Goal: Information Seeking & Learning: Learn about a topic

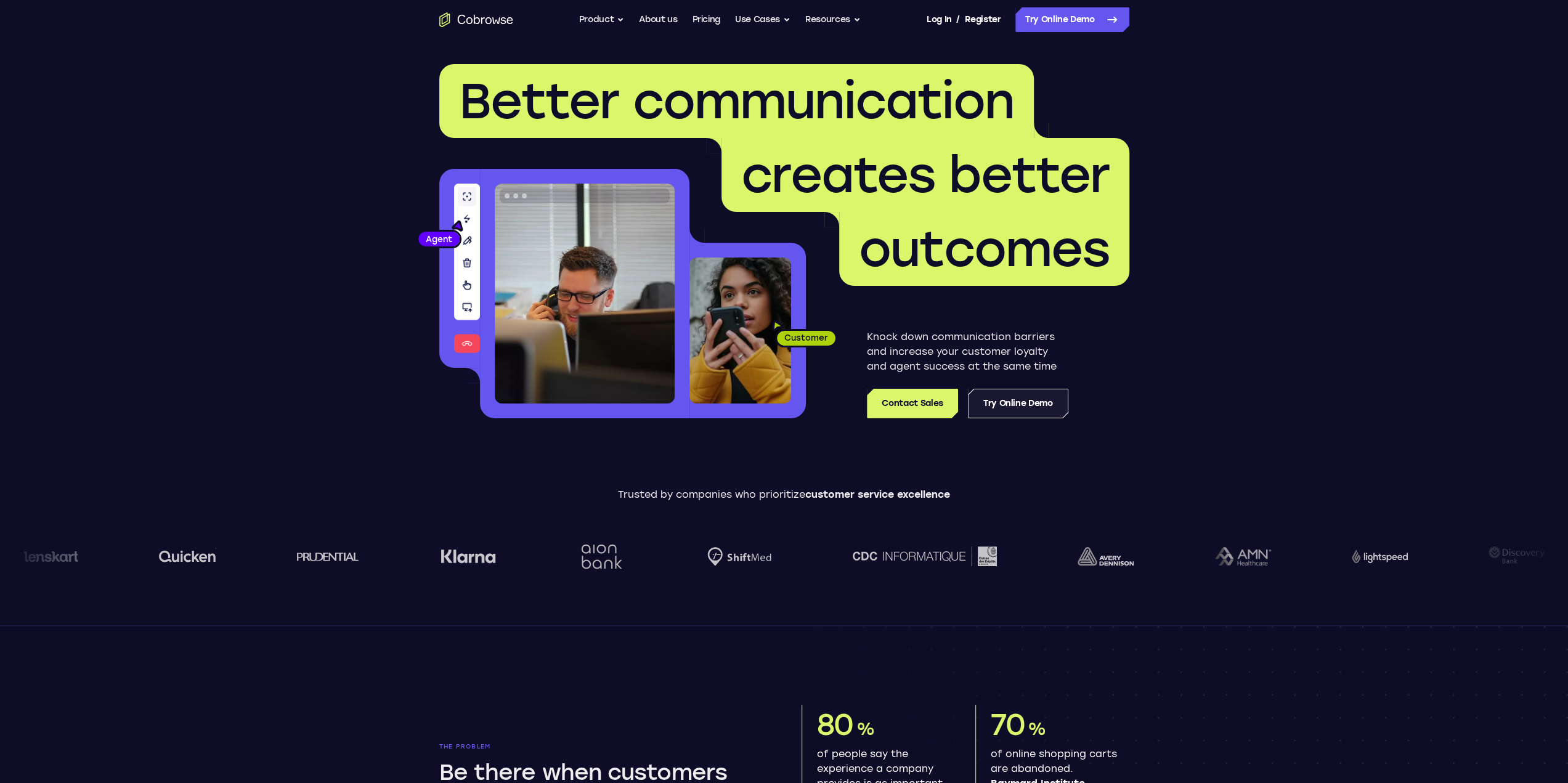
click at [1015, 403] on link "Try Online Demo" at bounding box center [1018, 403] width 101 height 29
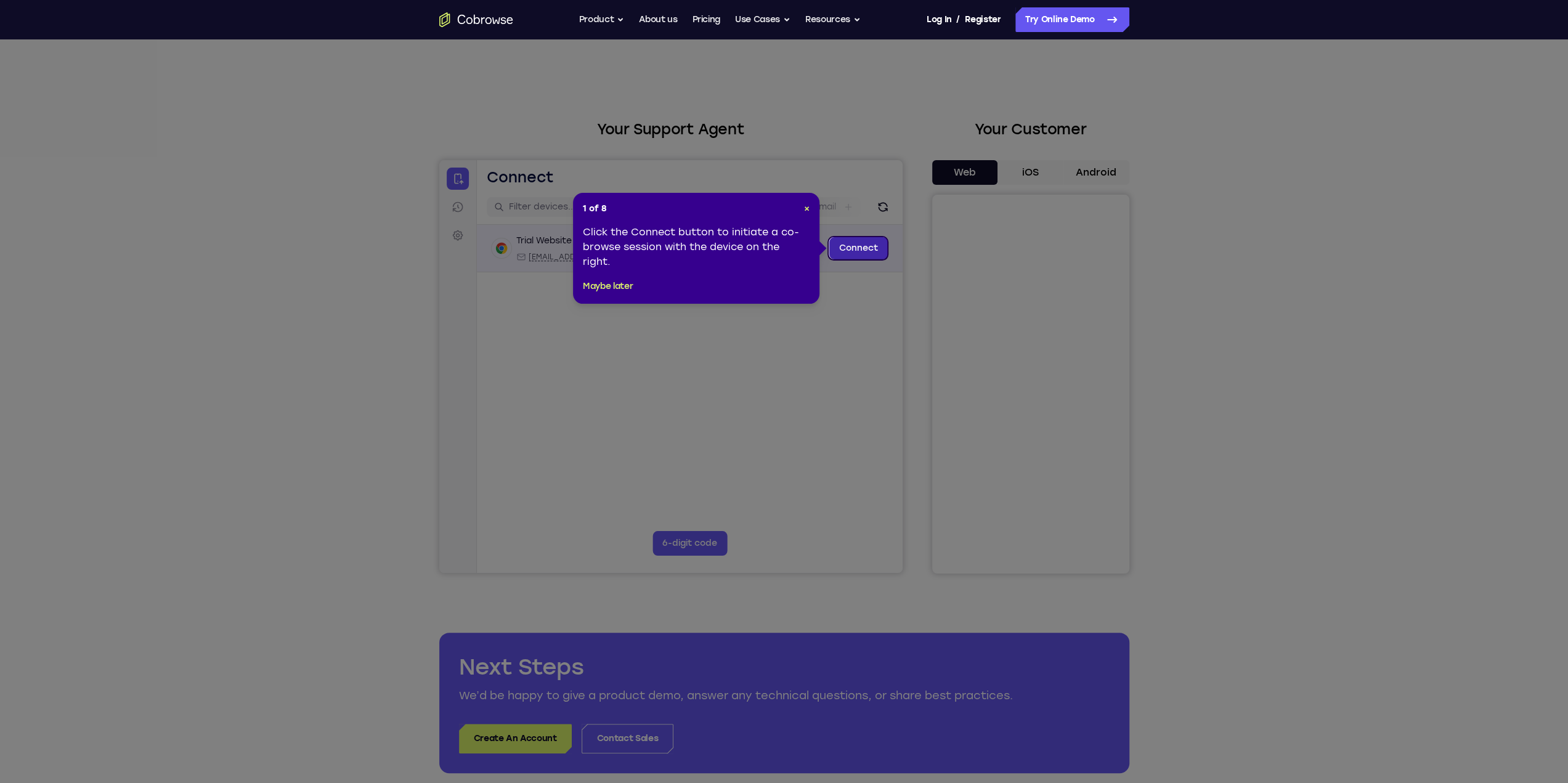
click at [854, 251] on link "Connect" at bounding box center [858, 248] width 58 height 22
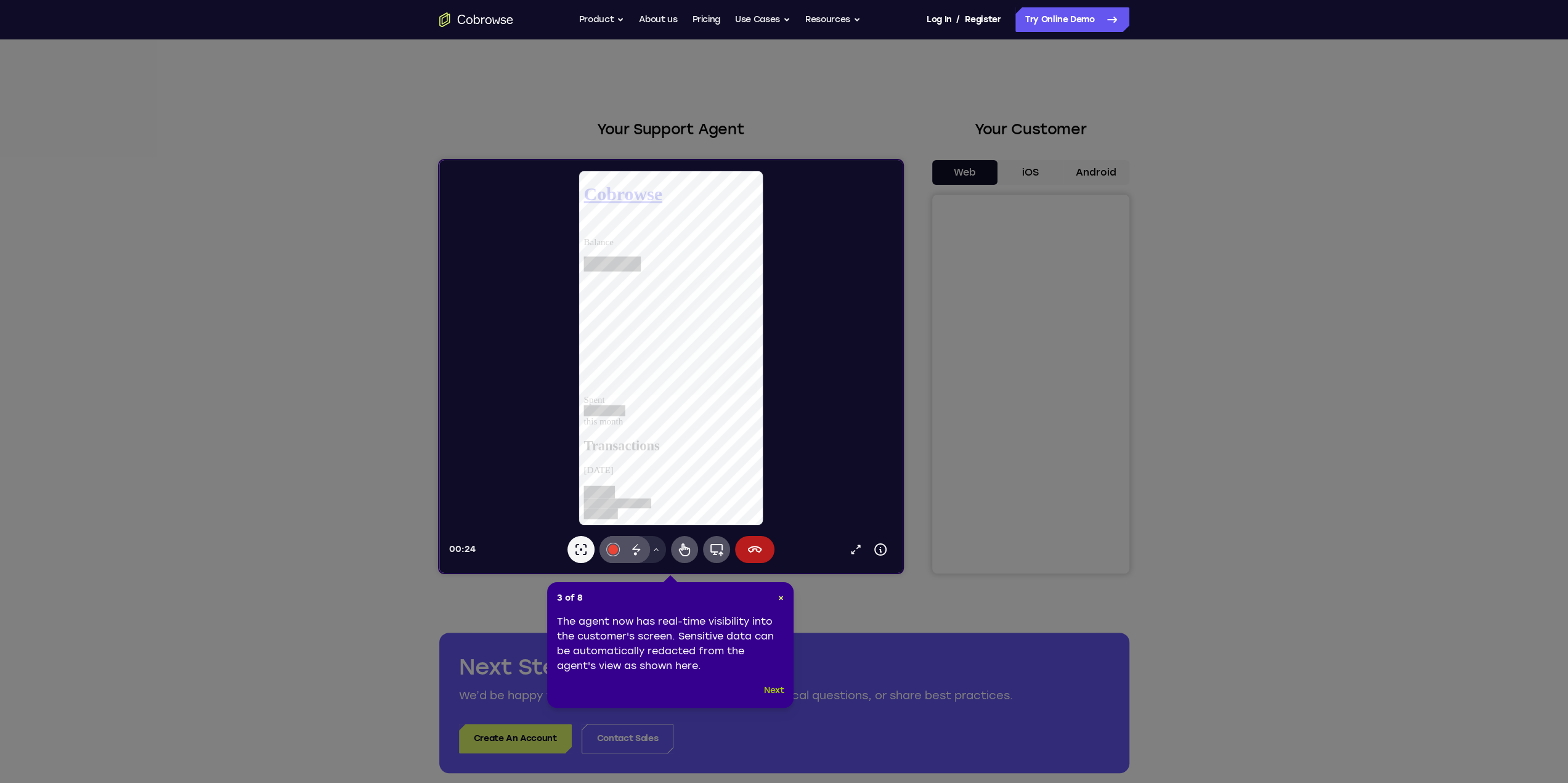
click at [770, 693] on button "Next" at bounding box center [774, 691] width 21 height 15
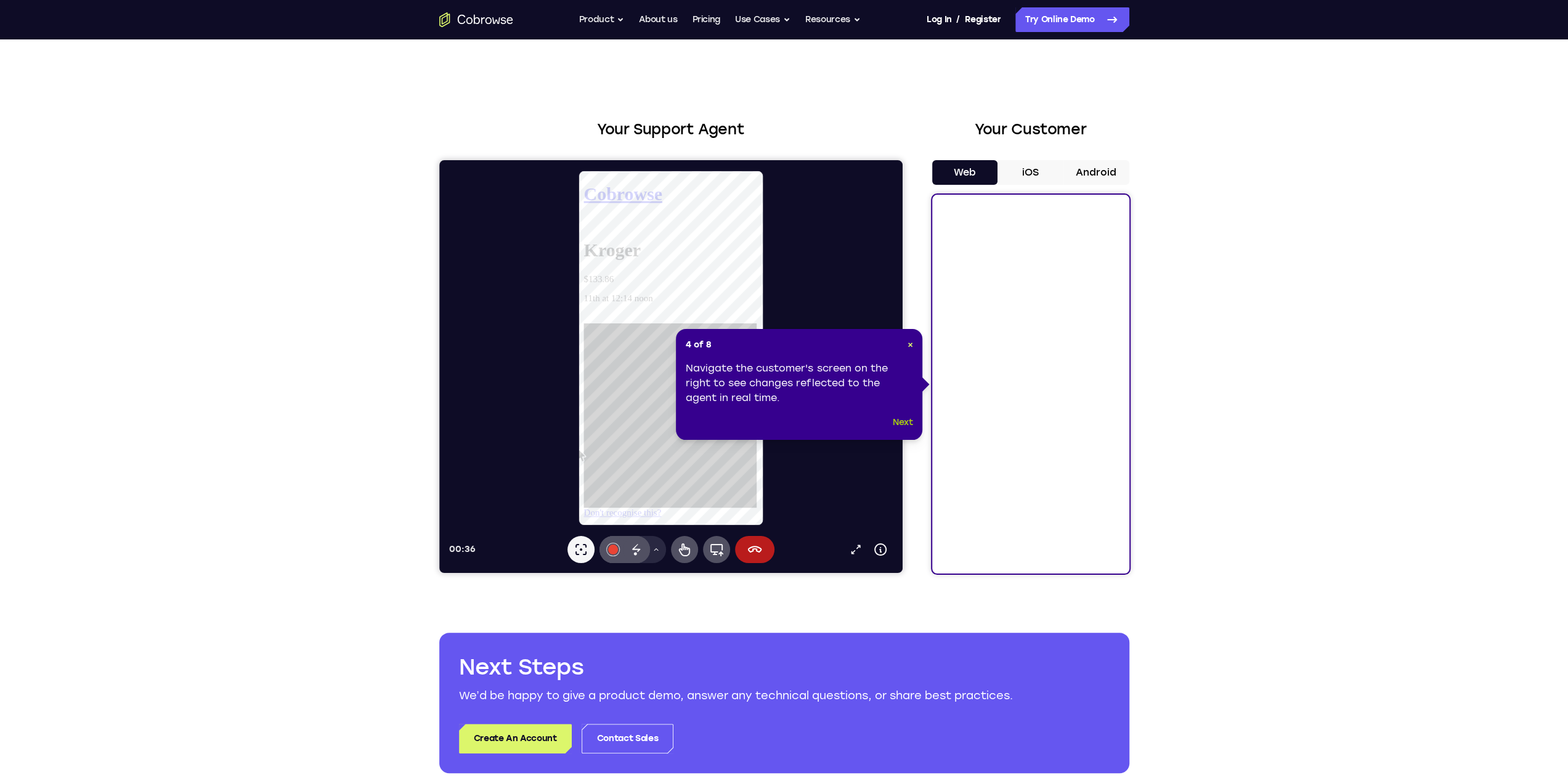
click at [904, 421] on button "Next" at bounding box center [903, 423] width 21 height 15
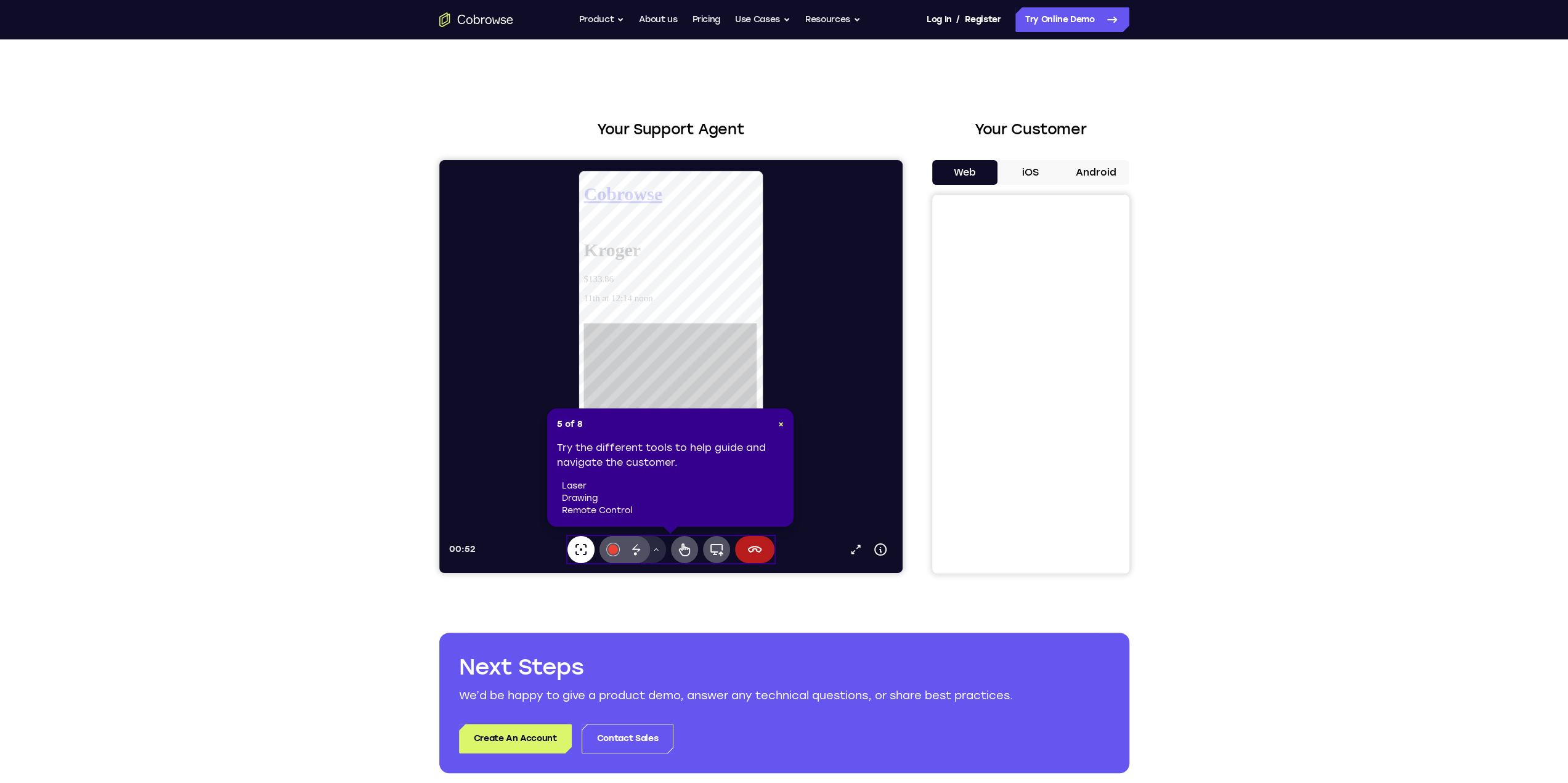
click at [582, 551] on icon at bounding box center [580, 549] width 15 height 15
click at [613, 548] on div at bounding box center [612, 549] width 10 height 10
click at [615, 549] on div at bounding box center [612, 549] width 10 height 10
click at [636, 554] on icon at bounding box center [636, 549] width 15 height 15
click at [684, 554] on icon at bounding box center [684, 549] width 15 height 15
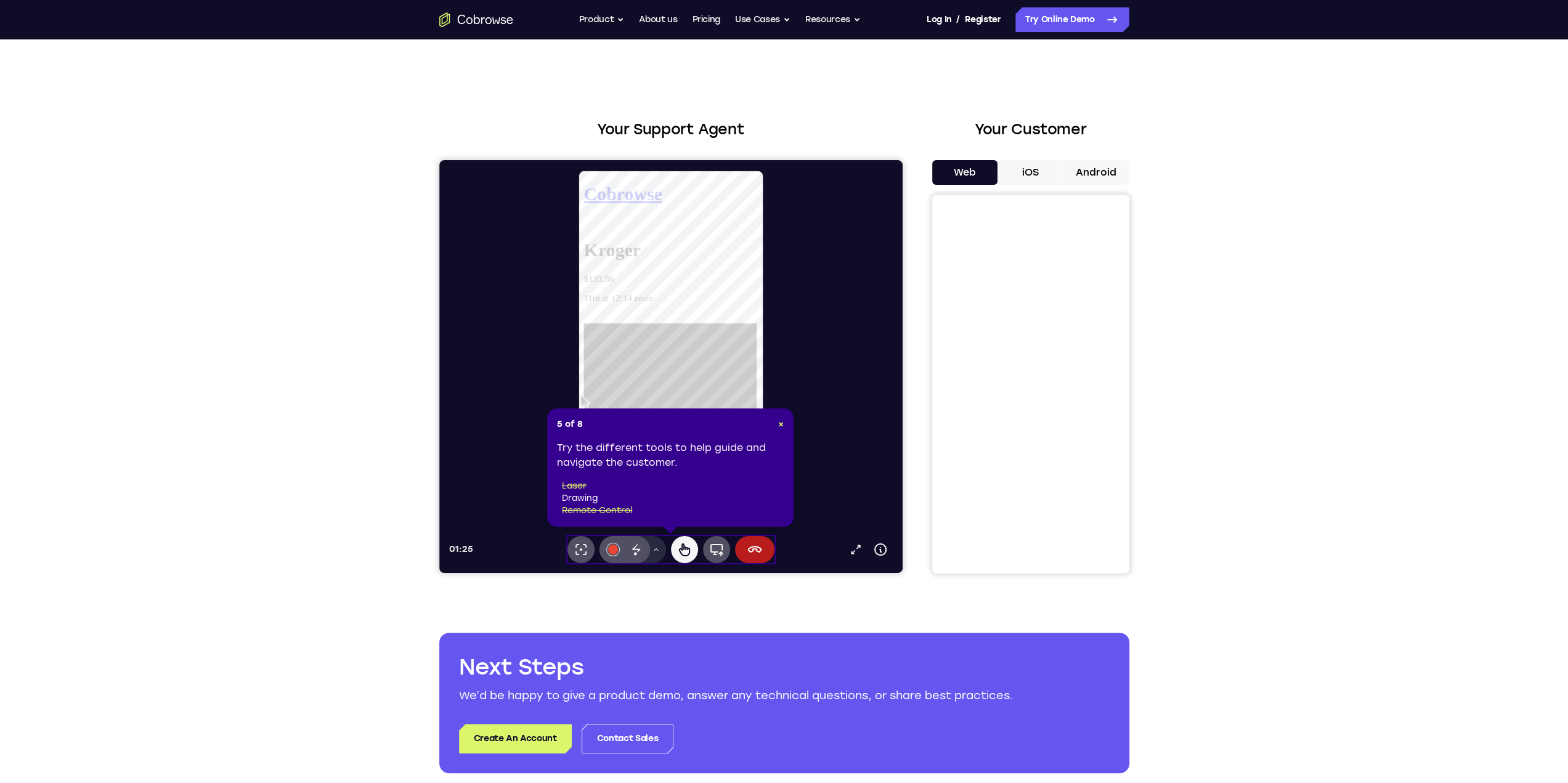
click at [760, 247] on div "Kroger $133.86 11th at 12:14 noon" at bounding box center [677, 288] width 187 height 89
click at [760, 247] on icon at bounding box center [854, 36] width 493 height 493
click at [678, 556] on icon at bounding box center [684, 549] width 15 height 15
click at [685, 553] on icon at bounding box center [684, 549] width 15 height 15
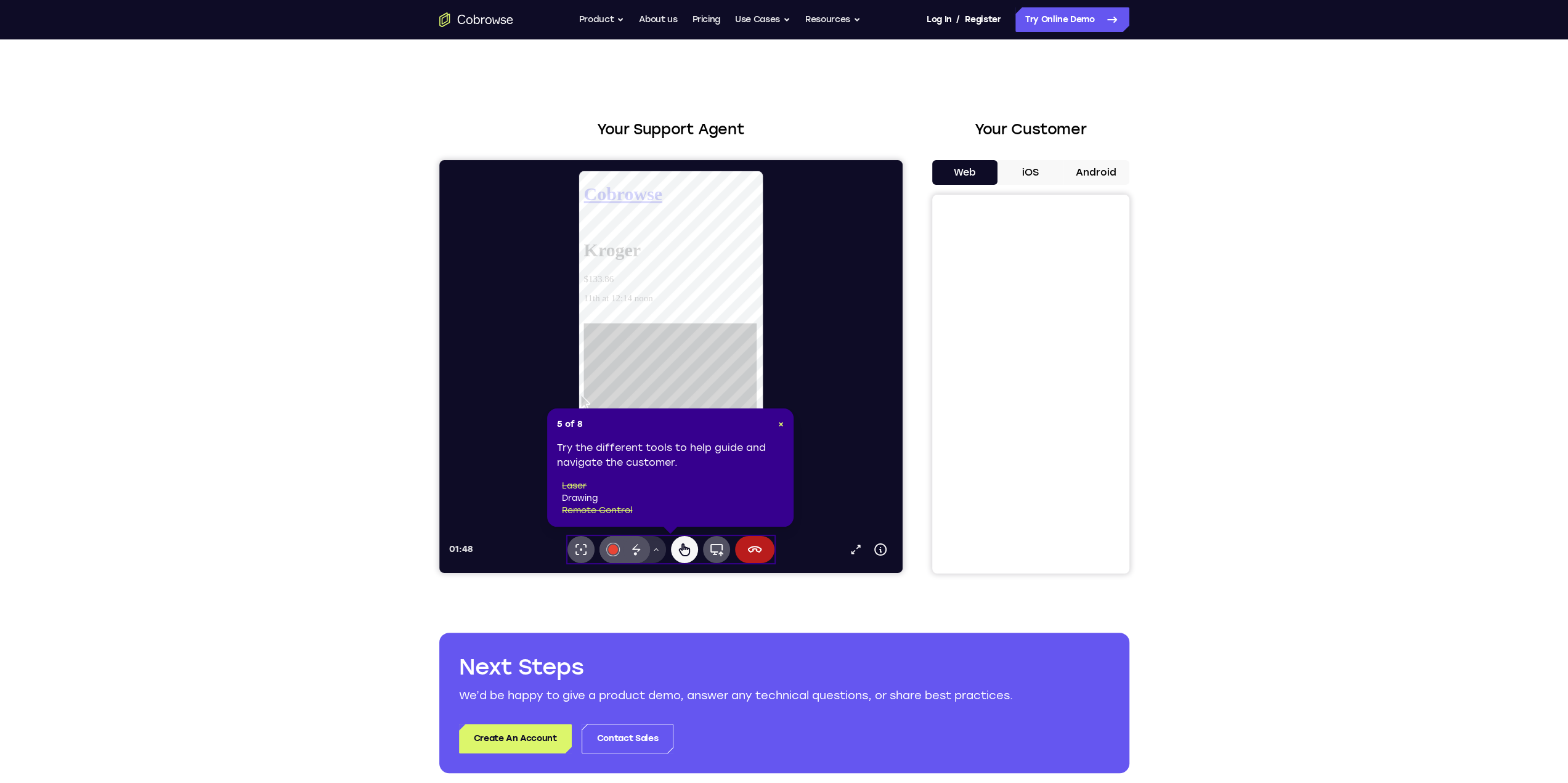
click at [655, 551] on icon at bounding box center [656, 549] width 8 height 8
click at [720, 551] on icon at bounding box center [716, 550] width 13 height 12
click at [638, 540] on div "Disappearing ink" at bounding box center [636, 549] width 27 height 27
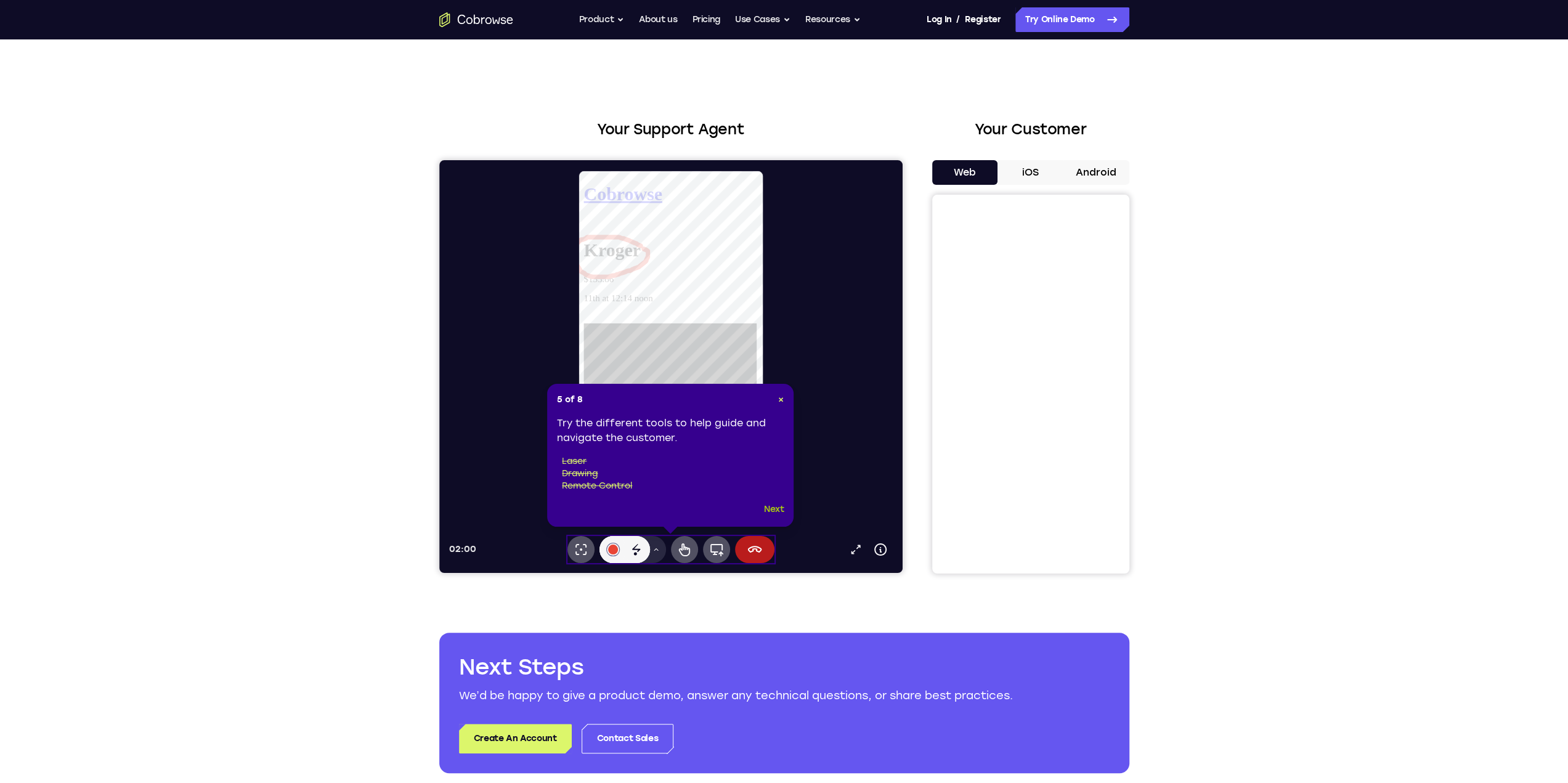
click at [773, 512] on button "Next" at bounding box center [774, 510] width 21 height 15
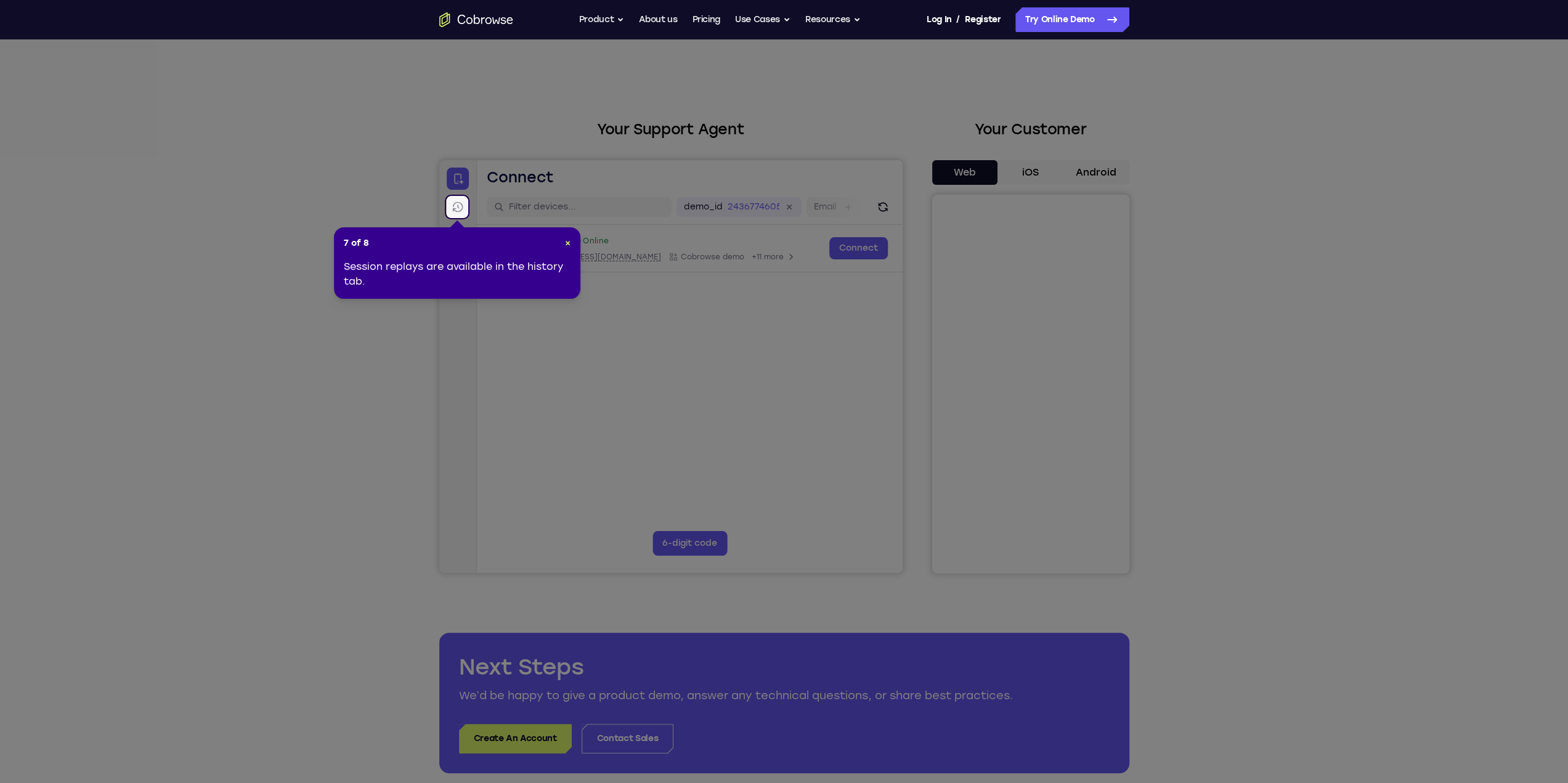
click at [572, 246] on div "7 of 8 × Session replays are available in the history tab." at bounding box center [457, 263] width 247 height 71
drag, startPoint x: 567, startPoint y: 246, endPoint x: 70, endPoint y: 79, distance: 524.3
click at [567, 246] on span "×" at bounding box center [568, 243] width 5 height 10
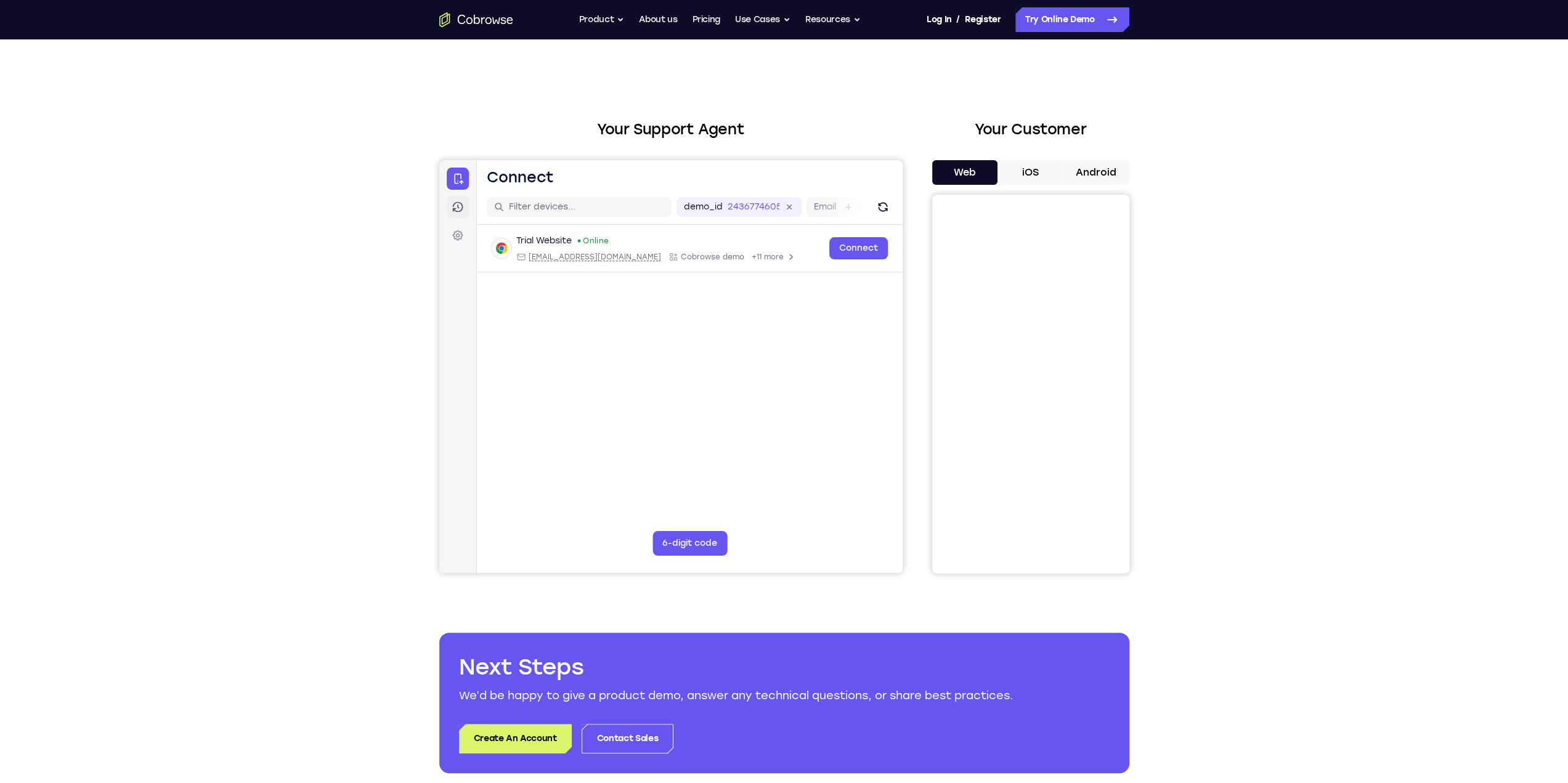
click at [448, 203] on link "Sessions" at bounding box center [457, 207] width 22 height 22
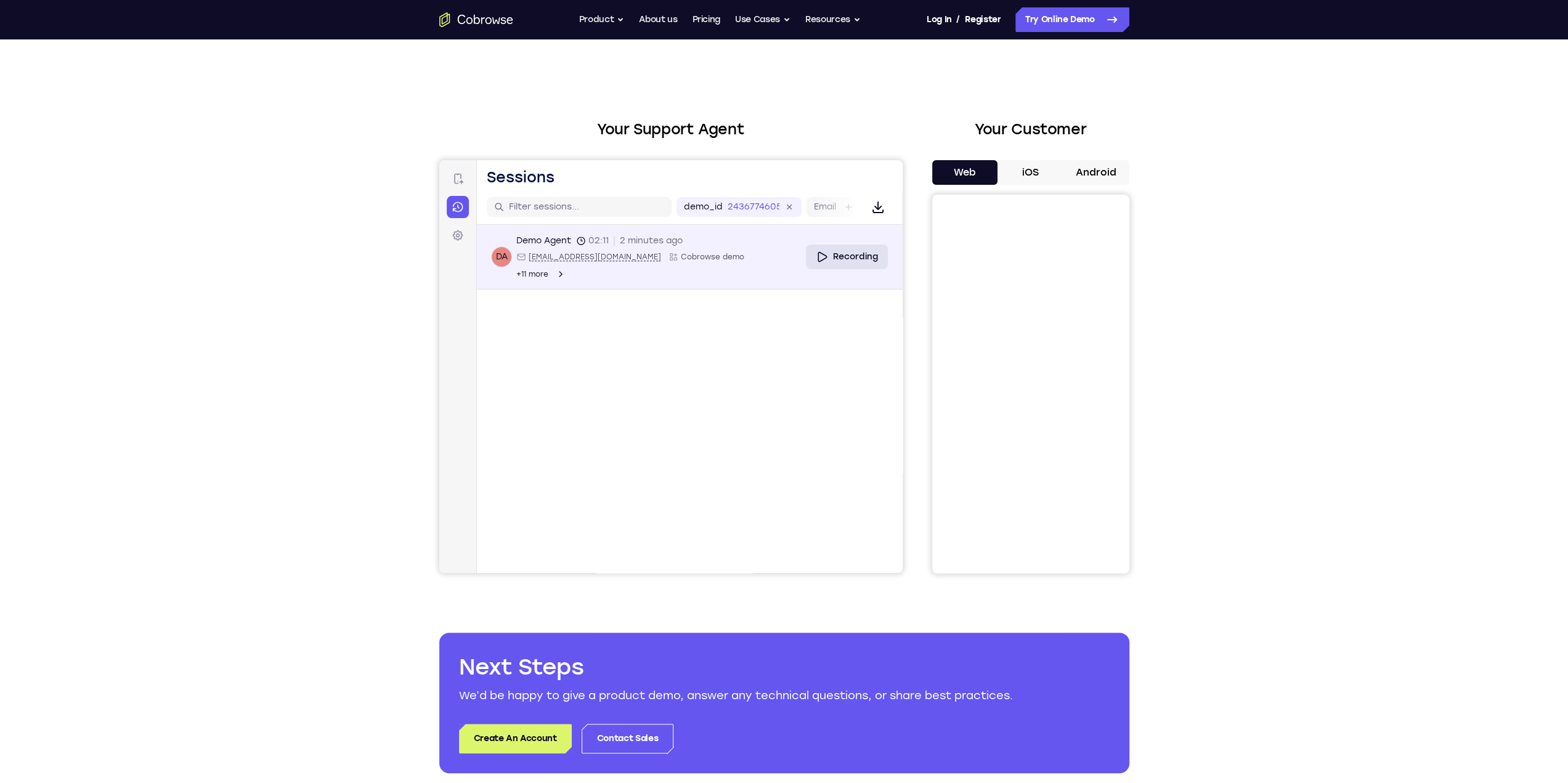
click at [830, 256] on link "Recording" at bounding box center [847, 257] width 82 height 25
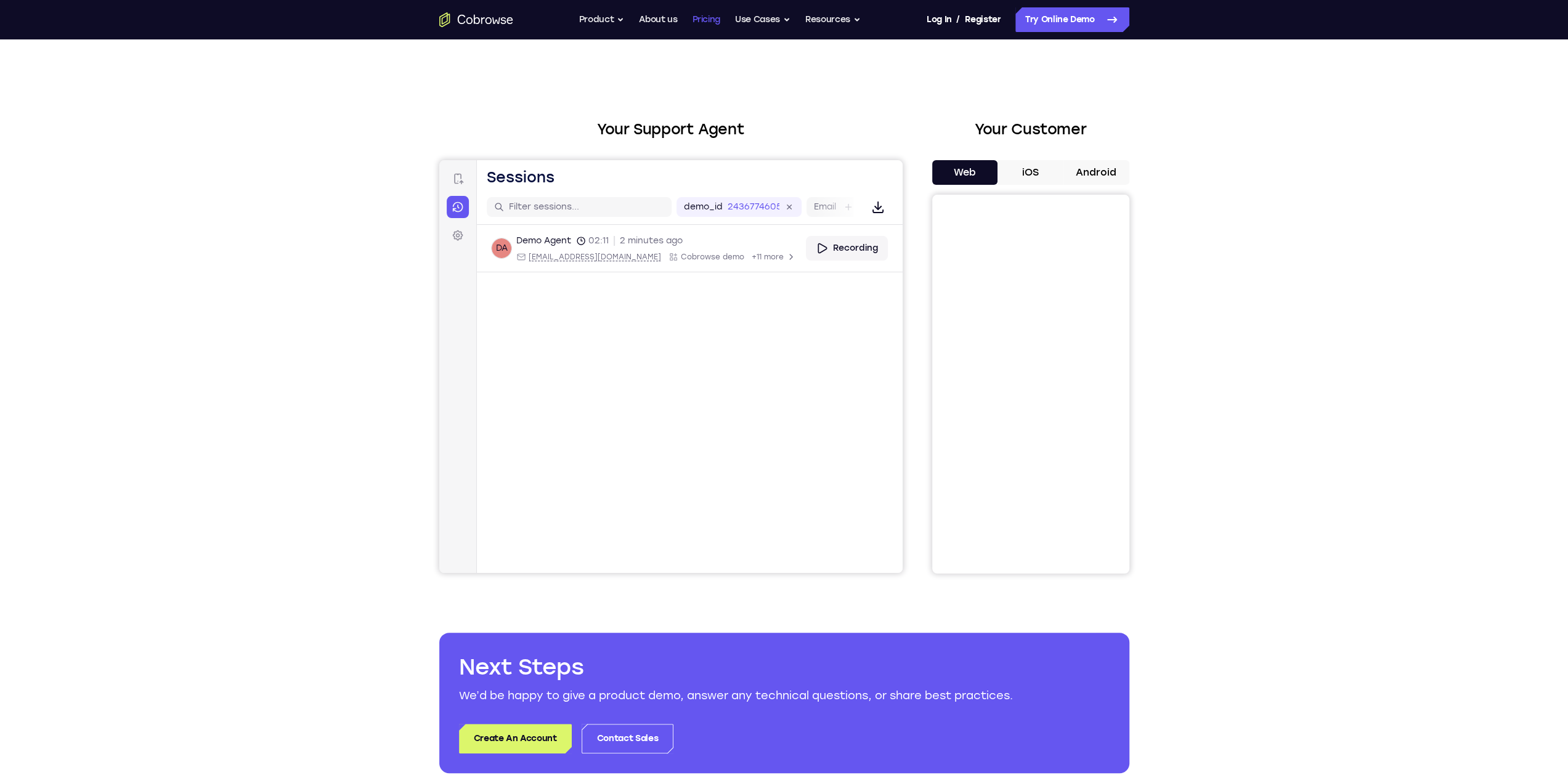
click at [713, 23] on link "Pricing" at bounding box center [706, 20] width 28 height 25
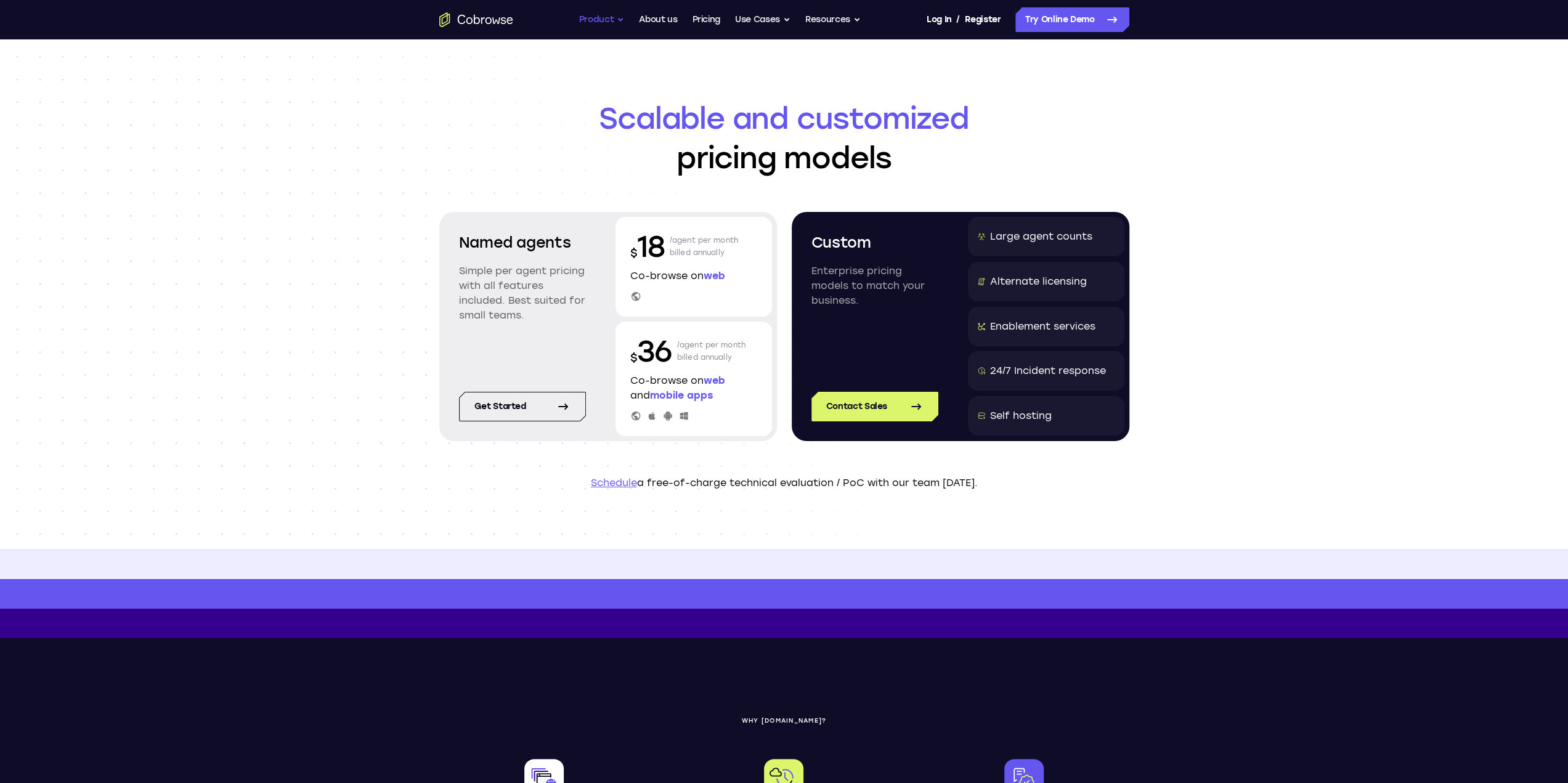
click at [597, 16] on button "Product" at bounding box center [601, 20] width 46 height 25
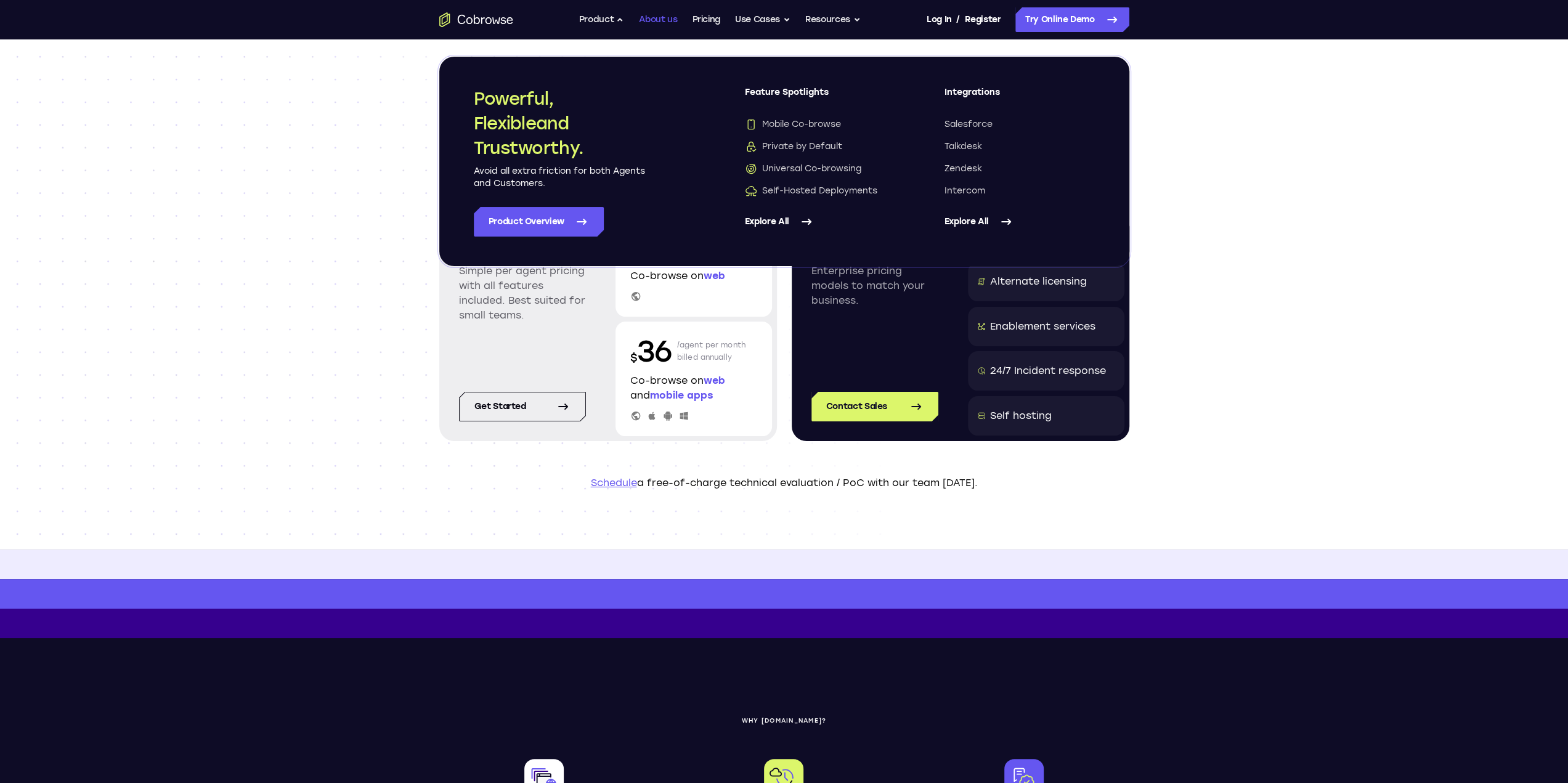
click at [665, 21] on link "About us" at bounding box center [658, 20] width 38 height 25
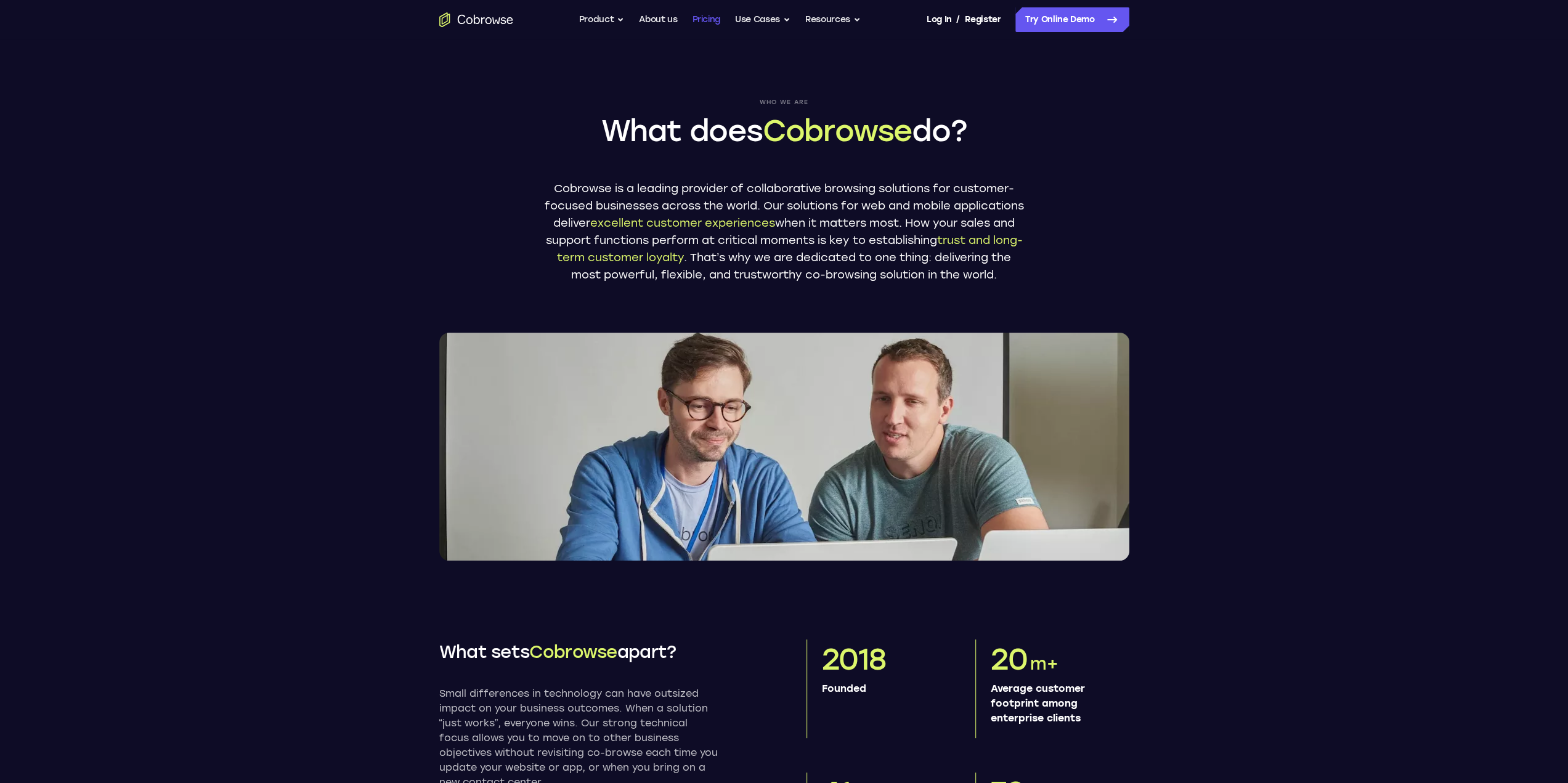
click at [702, 21] on link "Pricing" at bounding box center [706, 20] width 28 height 25
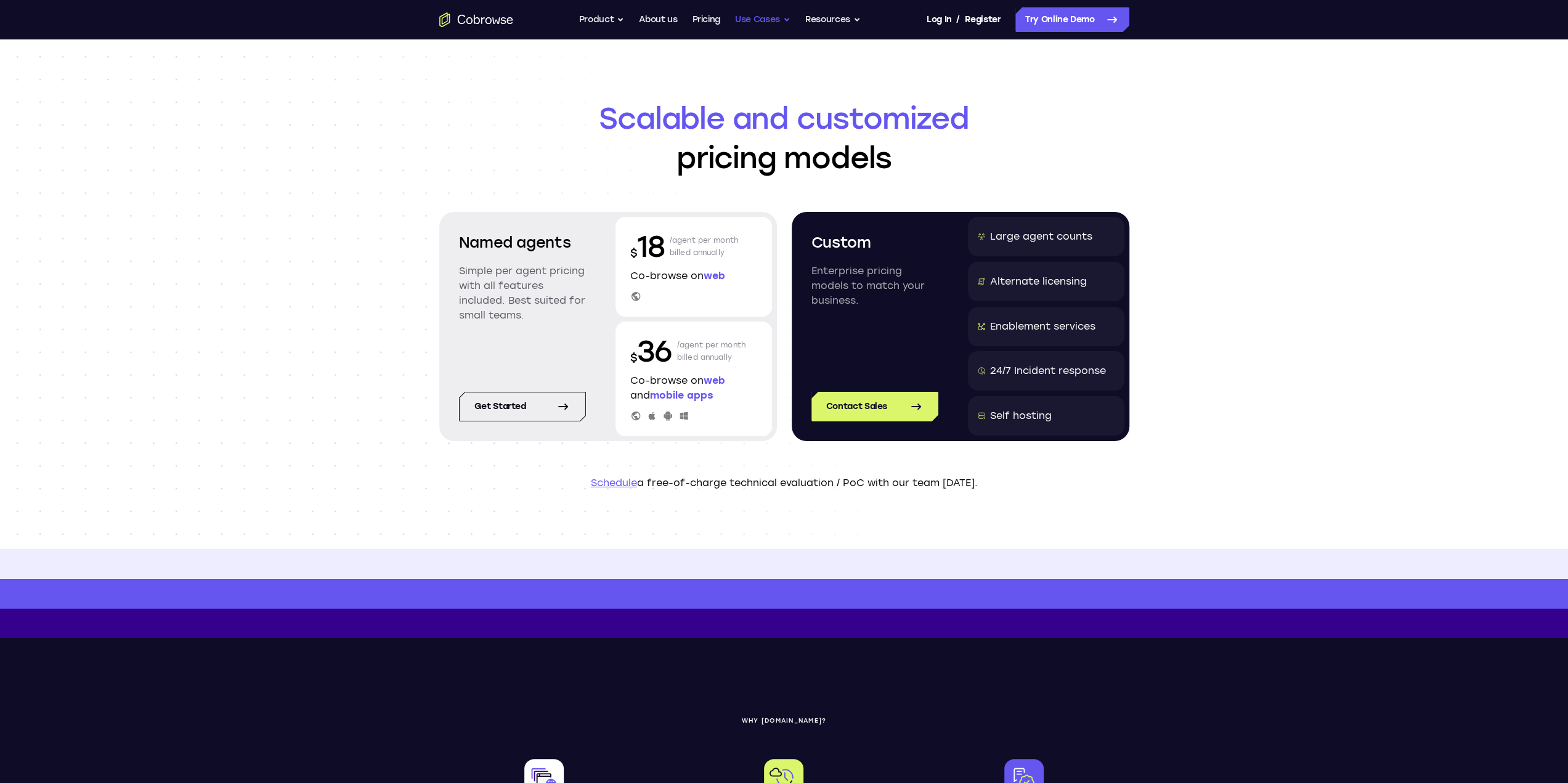
click at [745, 19] on button "Use Cases" at bounding box center [762, 20] width 55 height 25
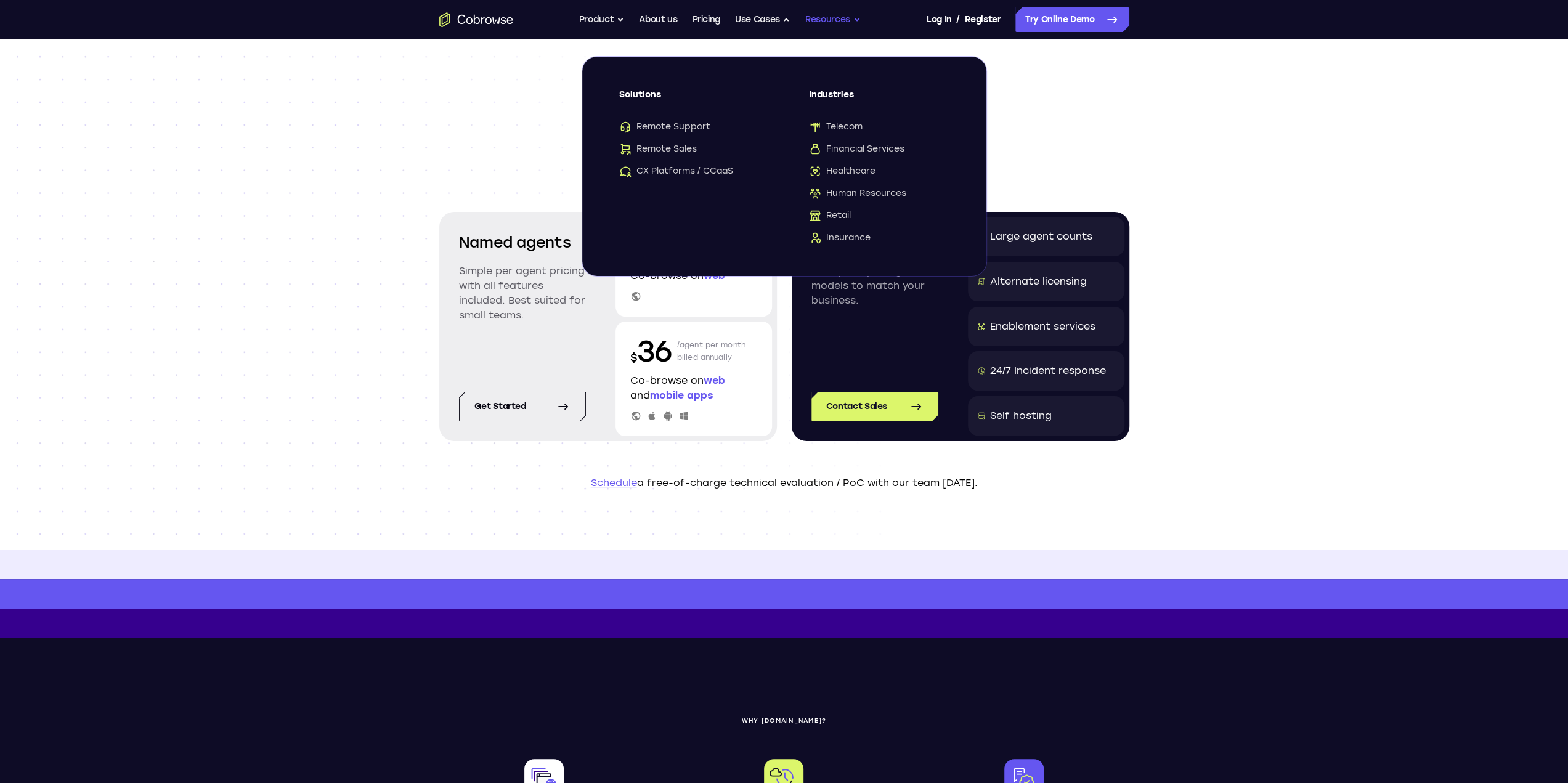
click at [832, 19] on button "Resources" at bounding box center [833, 20] width 55 height 25
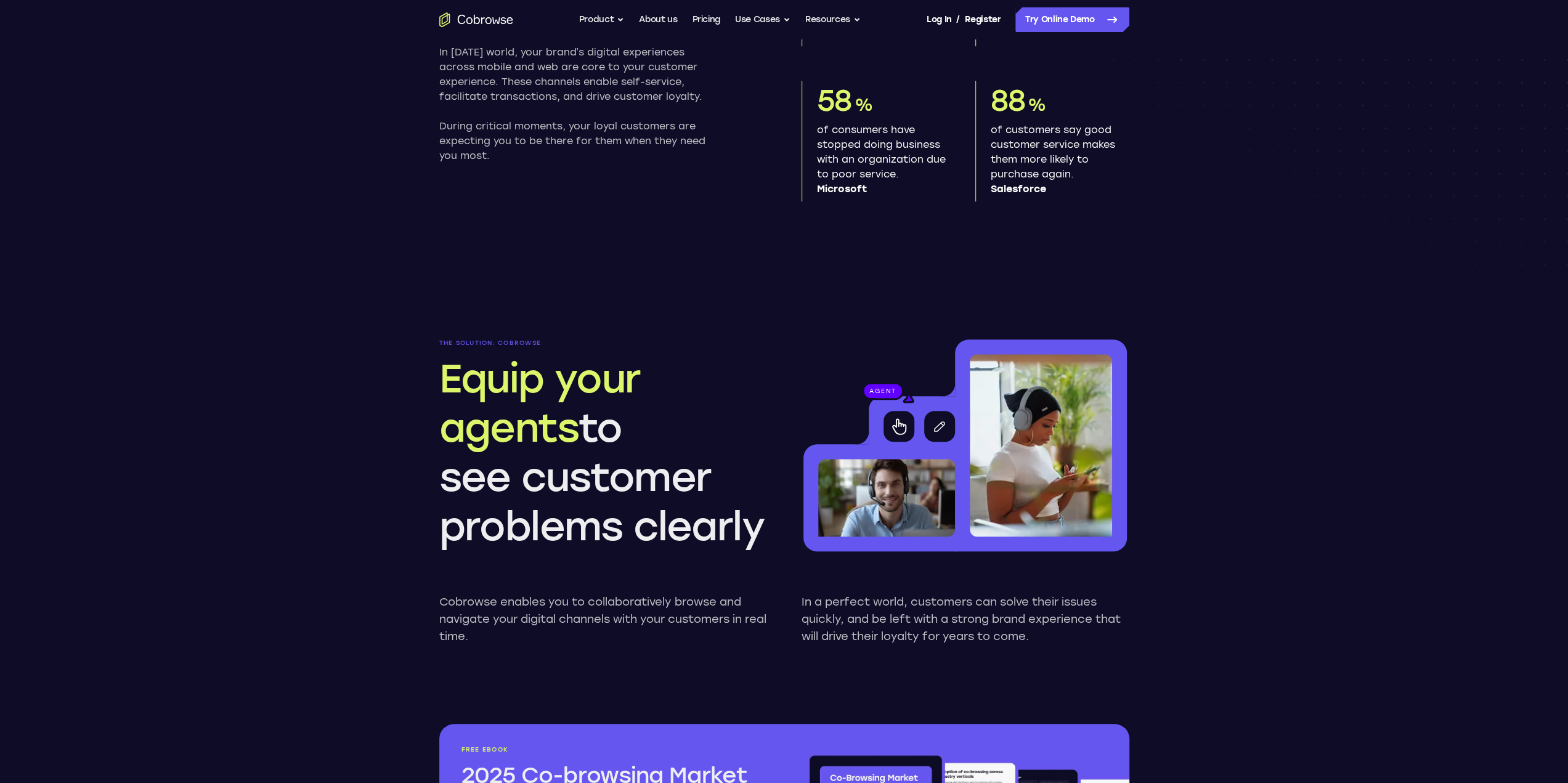
scroll to position [801, 0]
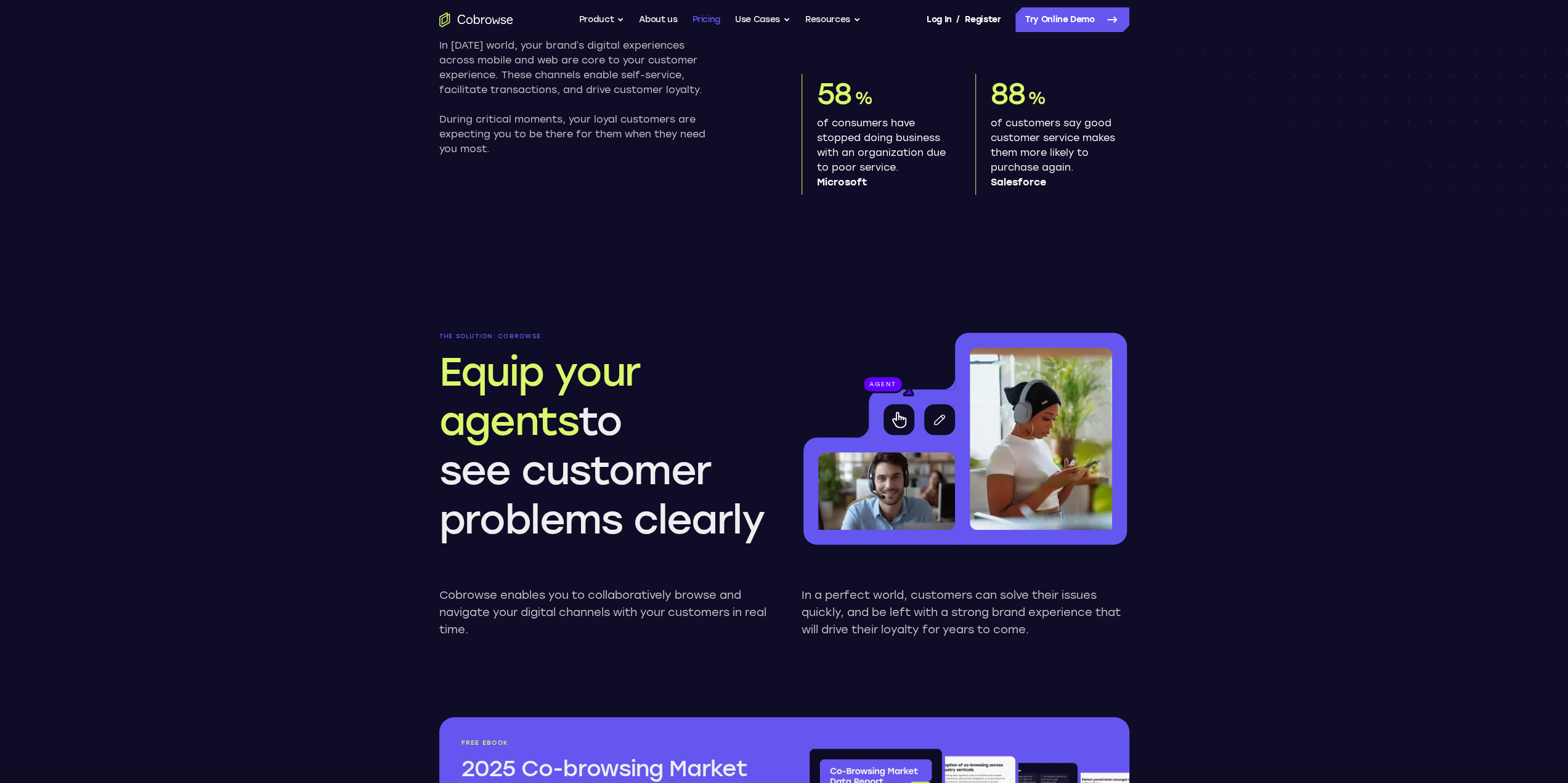
click at [708, 25] on link "Pricing" at bounding box center [706, 20] width 28 height 25
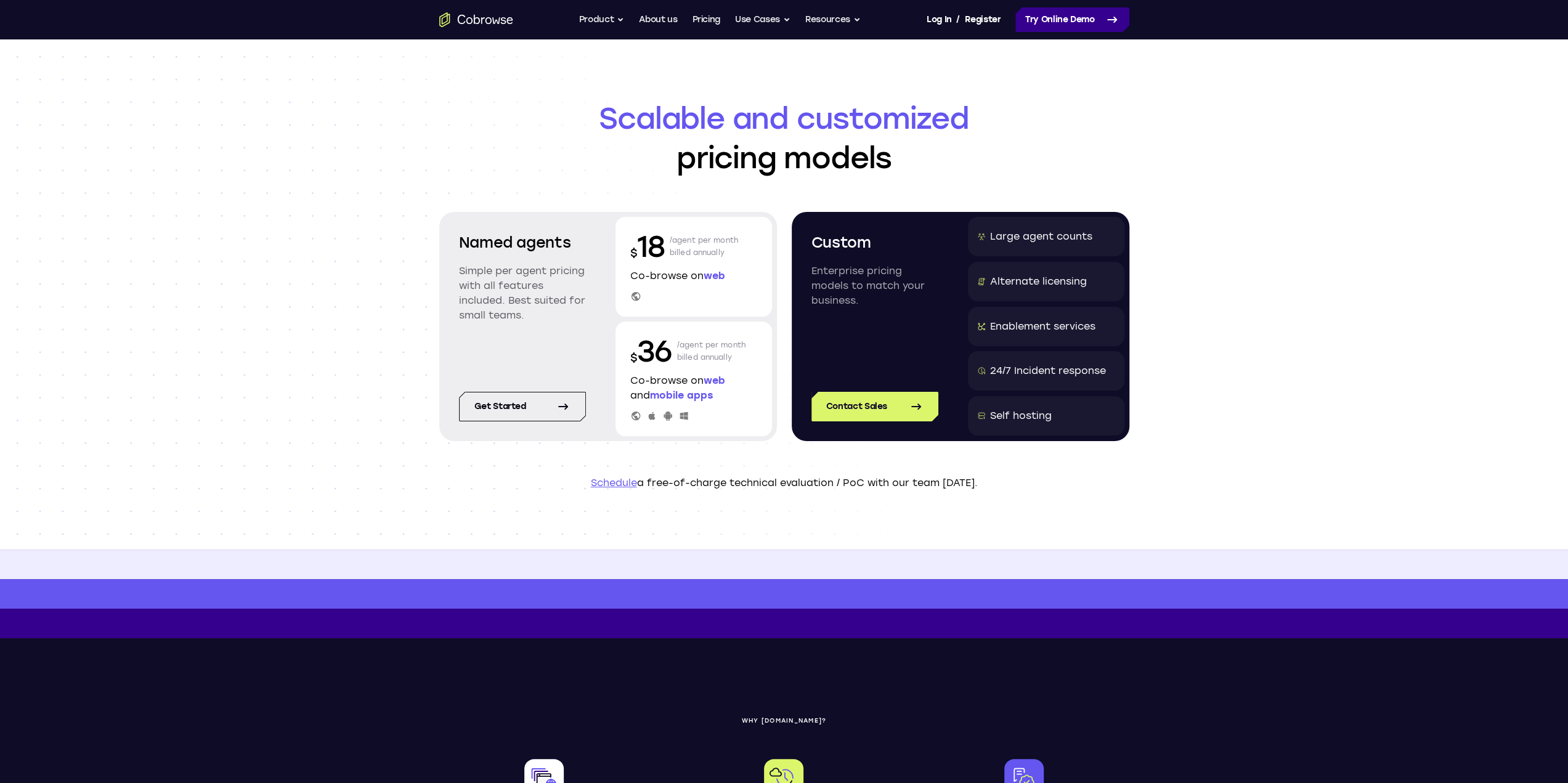
click at [1068, 19] on link "Try Online Demo" at bounding box center [1072, 20] width 114 height 25
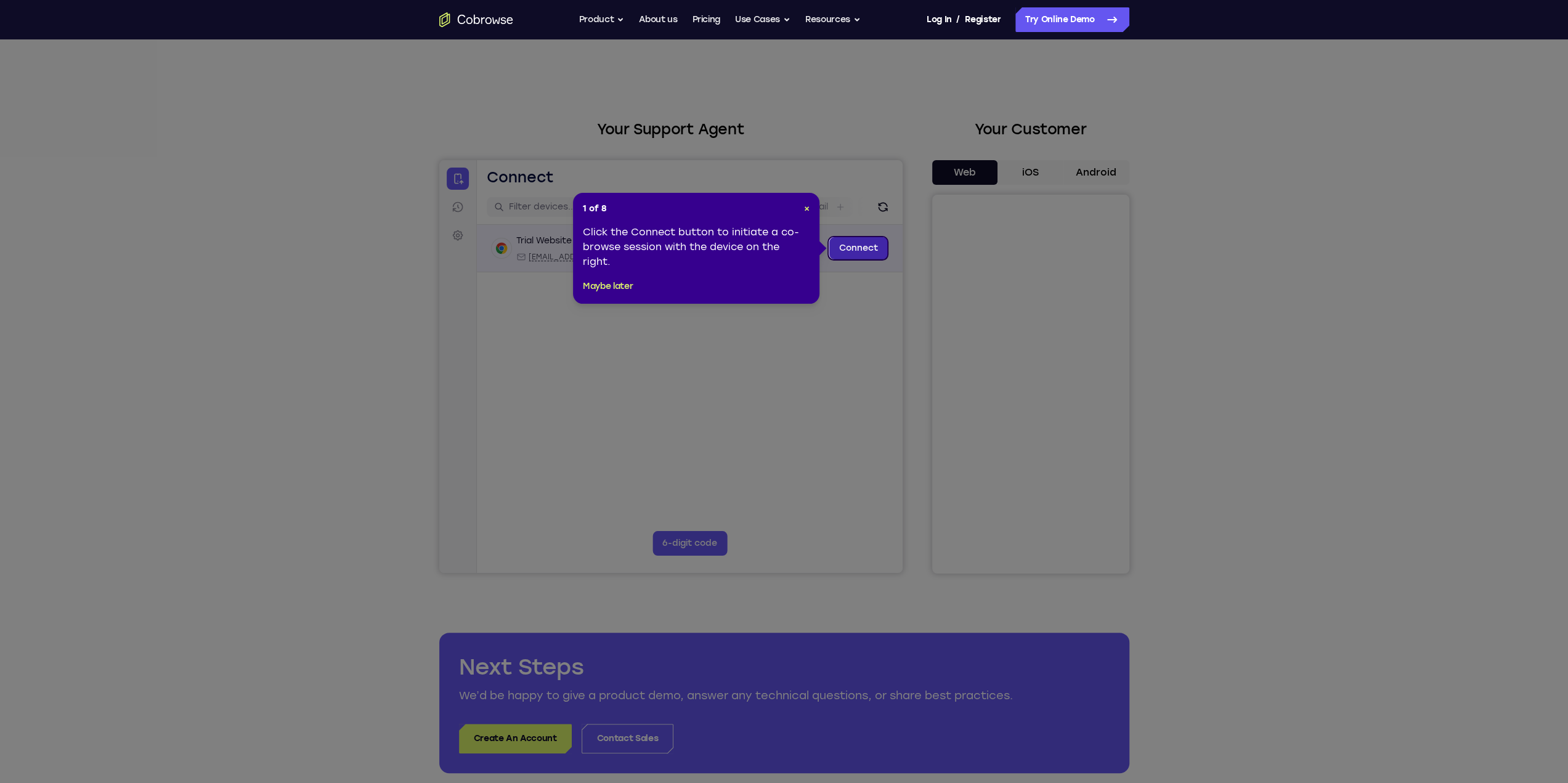
click at [852, 246] on link "Connect" at bounding box center [858, 248] width 58 height 22
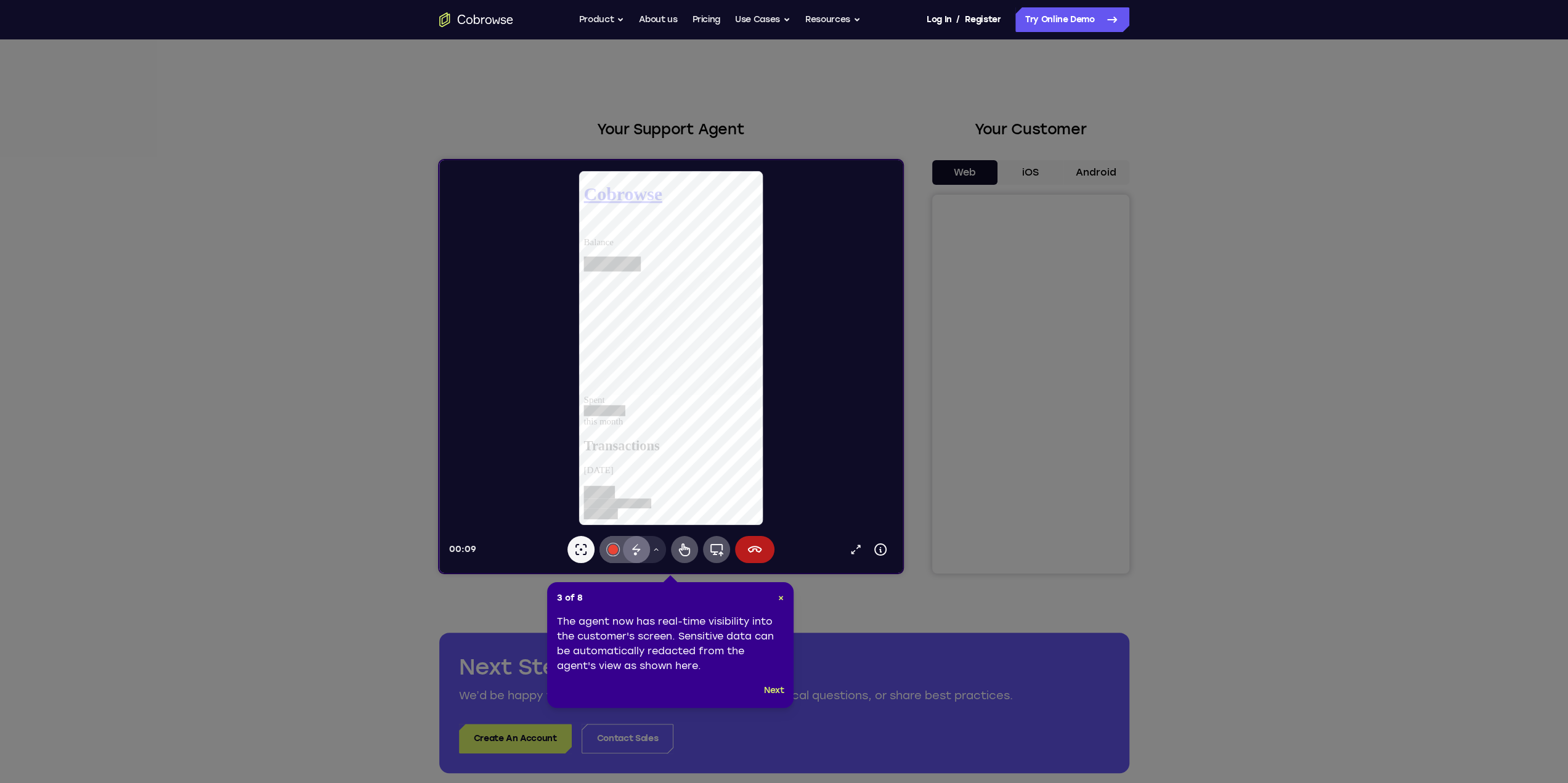
click at [634, 556] on icon at bounding box center [636, 549] width 15 height 15
click at [1078, 272] on icon at bounding box center [788, 391] width 1577 height 783
click at [1024, 177] on icon at bounding box center [788, 391] width 1577 height 783
click at [779, 693] on button "Next" at bounding box center [774, 691] width 21 height 15
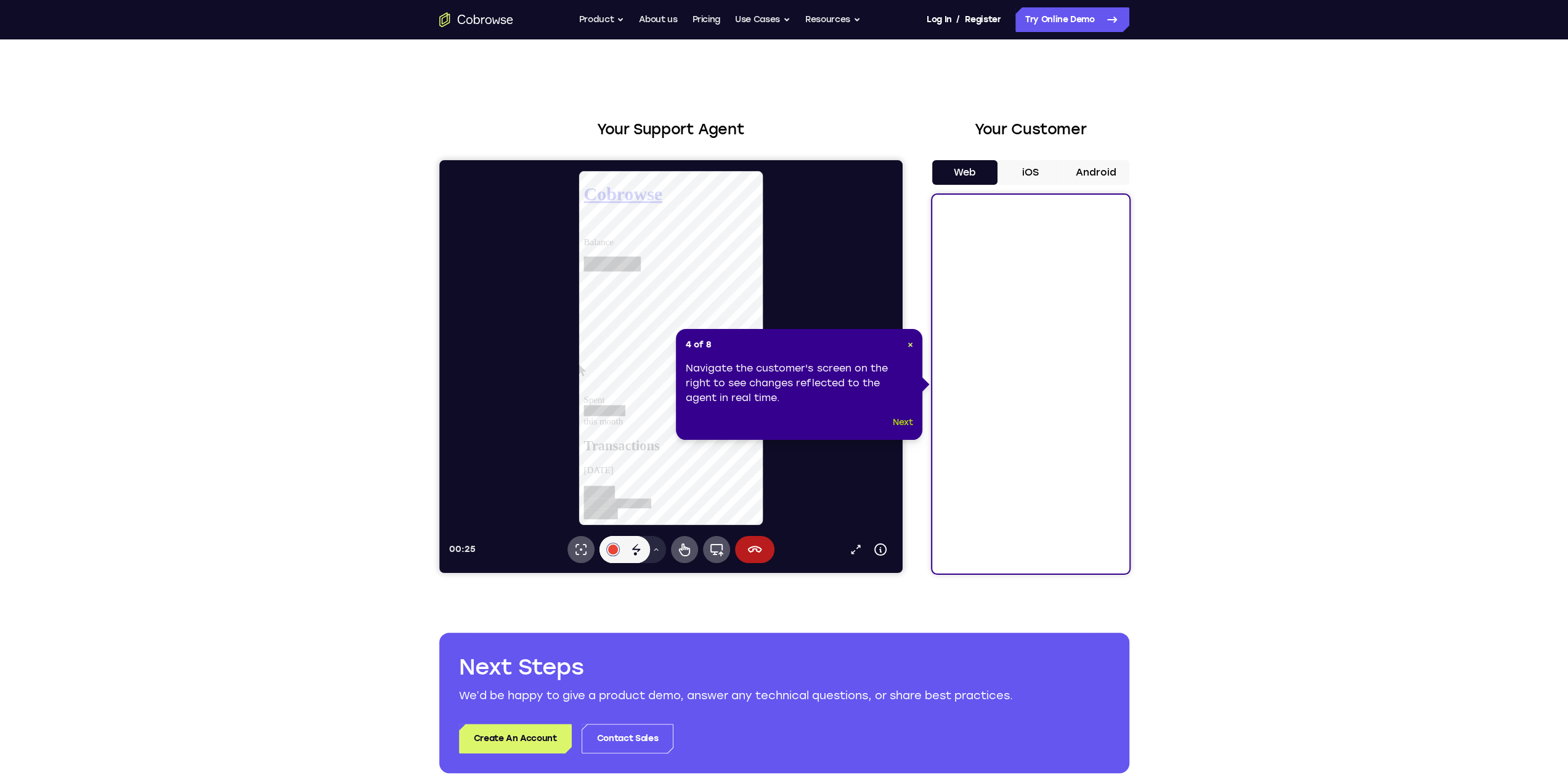
click at [904, 428] on button "Next" at bounding box center [903, 423] width 21 height 15
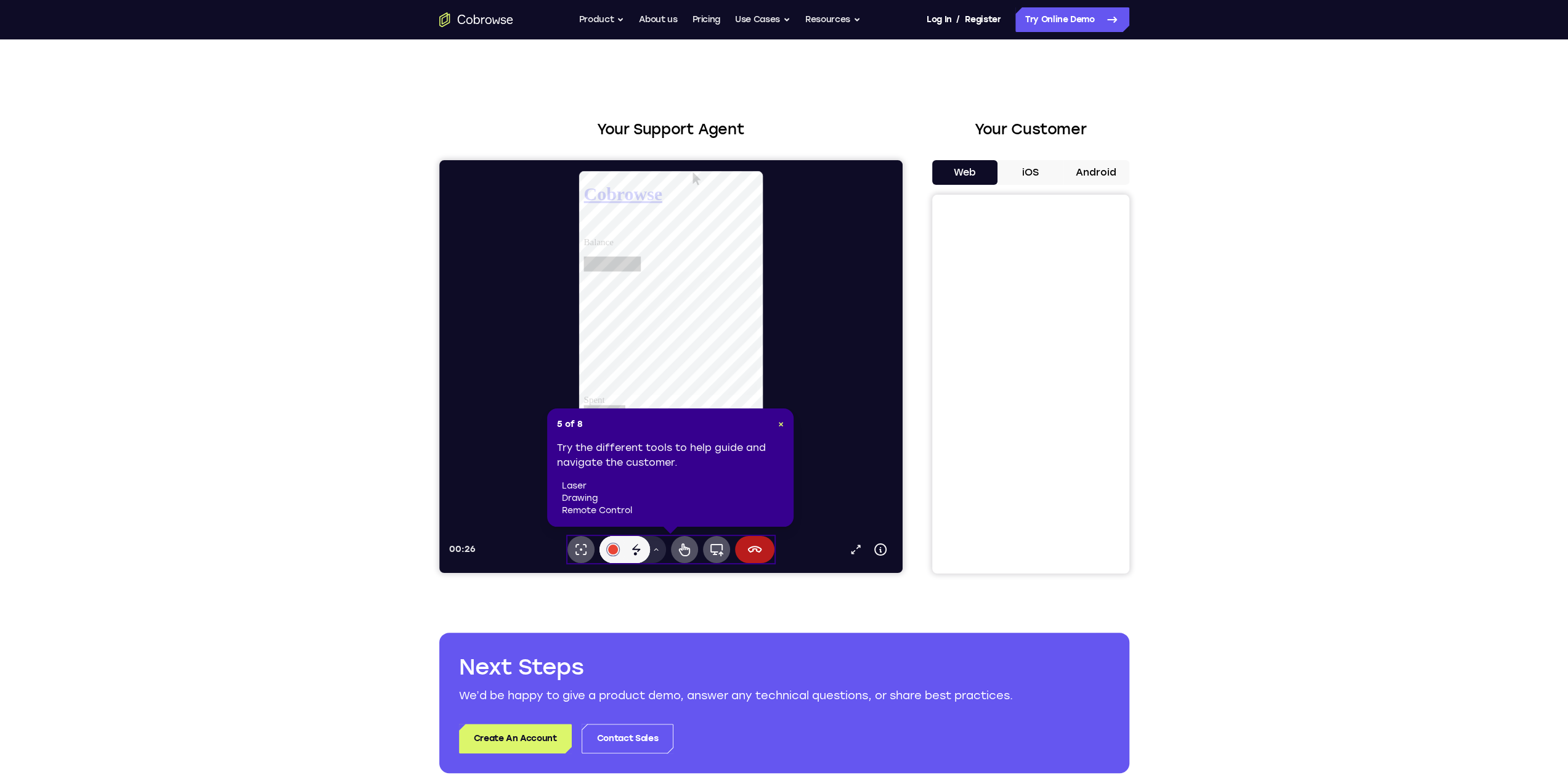
click at [1083, 175] on button "Android" at bounding box center [1096, 173] width 66 height 25
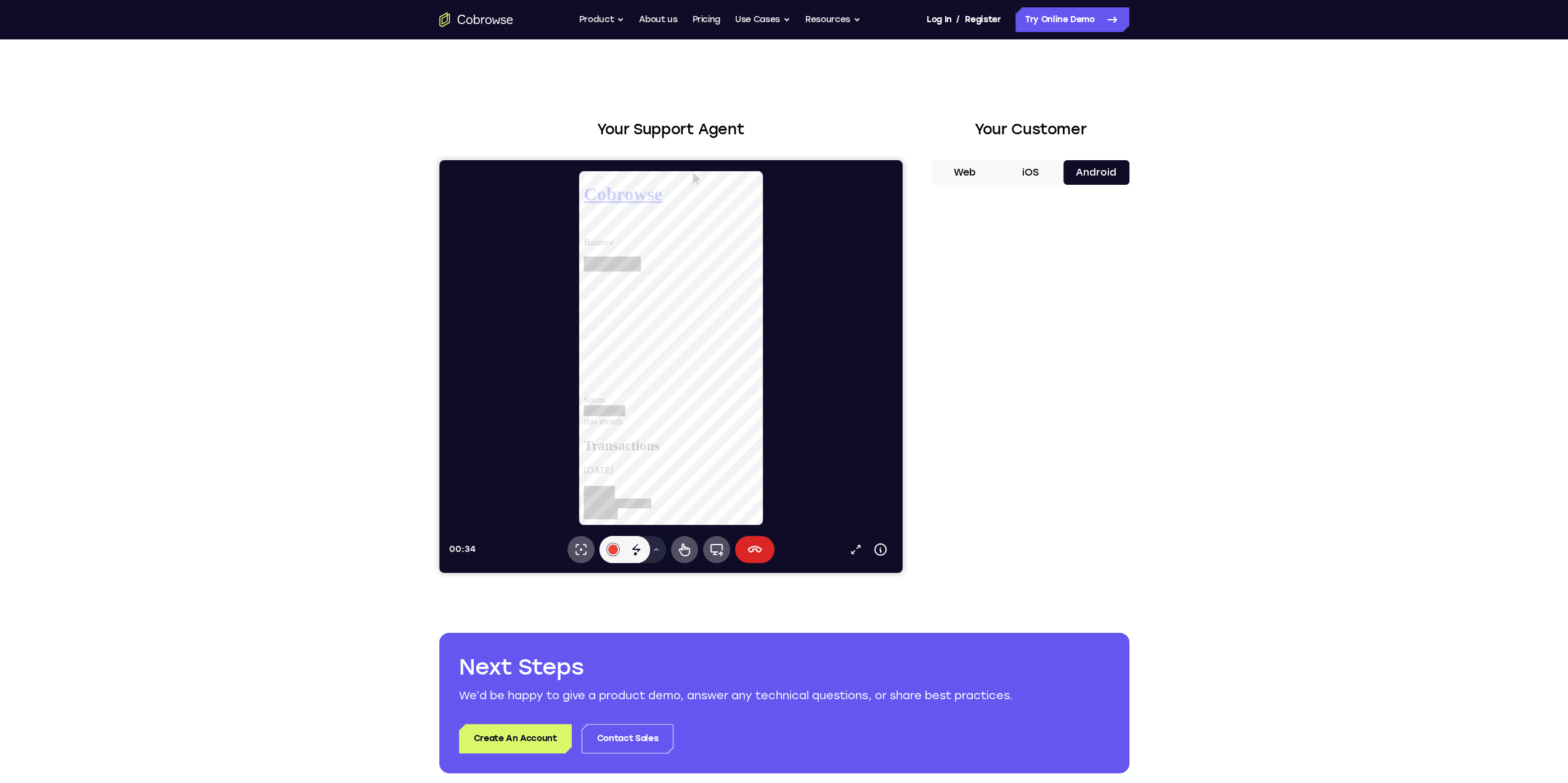
click at [752, 554] on icon at bounding box center [754, 549] width 15 height 15
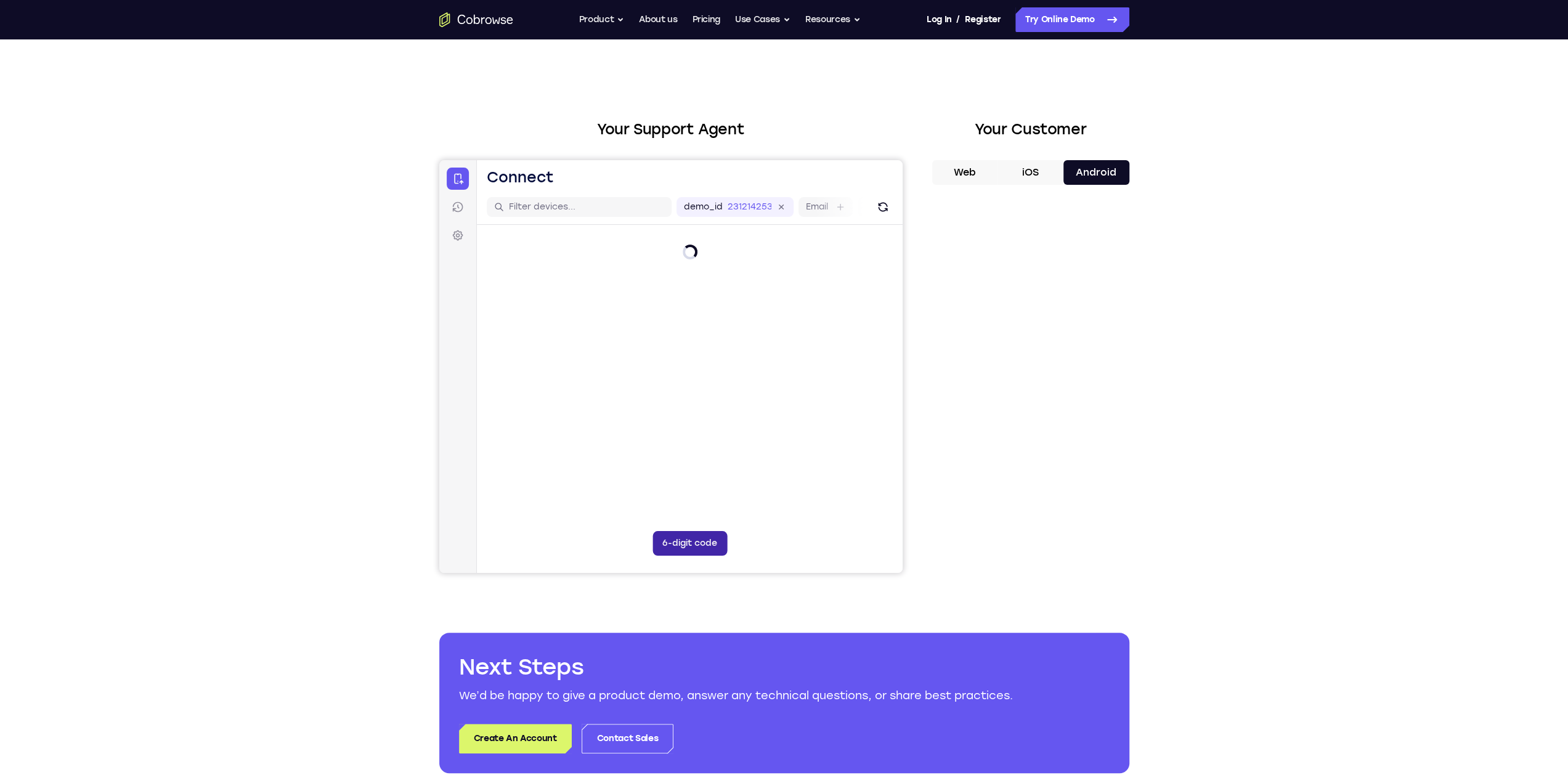
click at [706, 543] on button "6-digit code" at bounding box center [689, 543] width 75 height 25
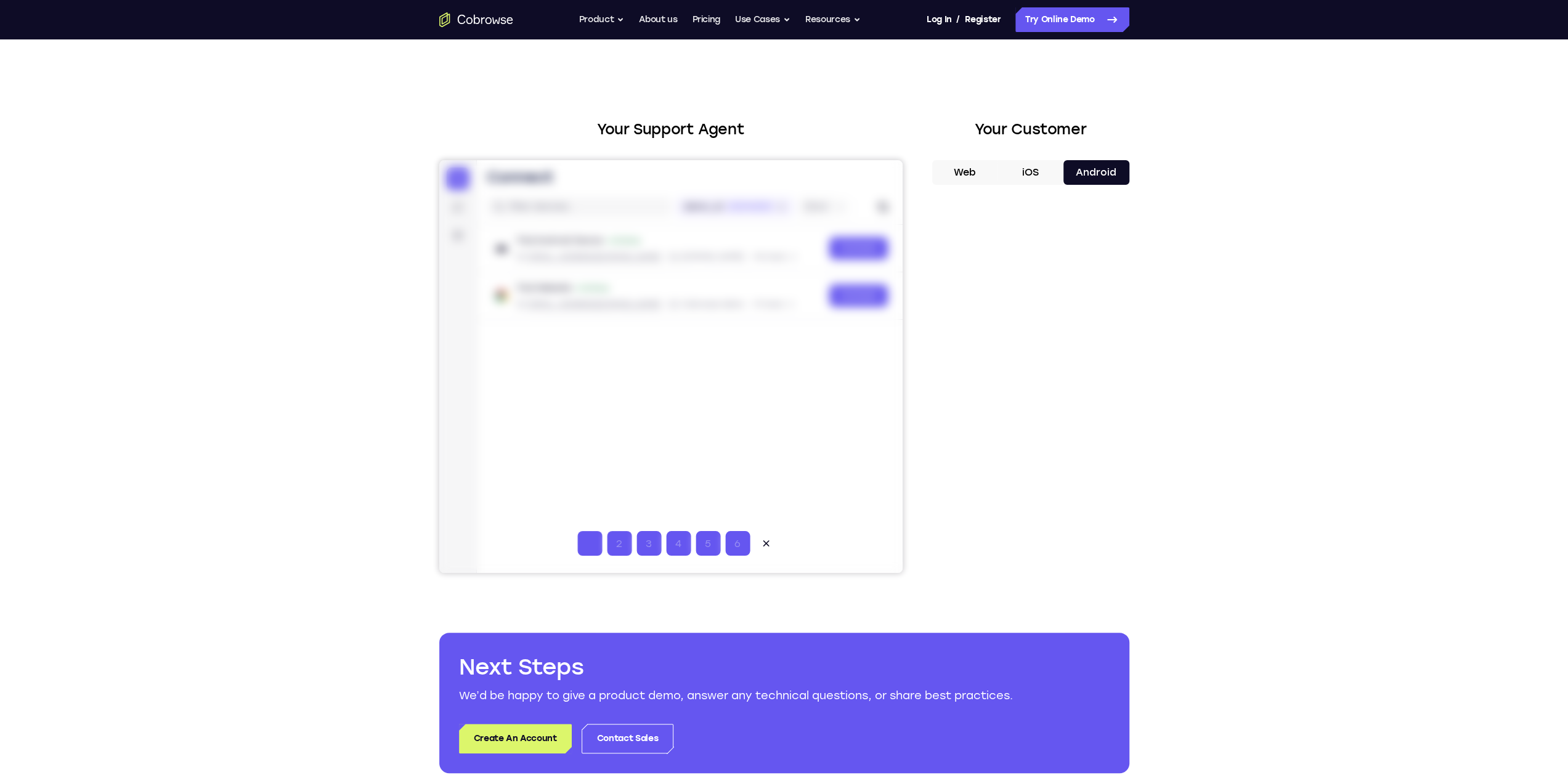
click at [847, 389] on div at bounding box center [670, 366] width 463 height 413
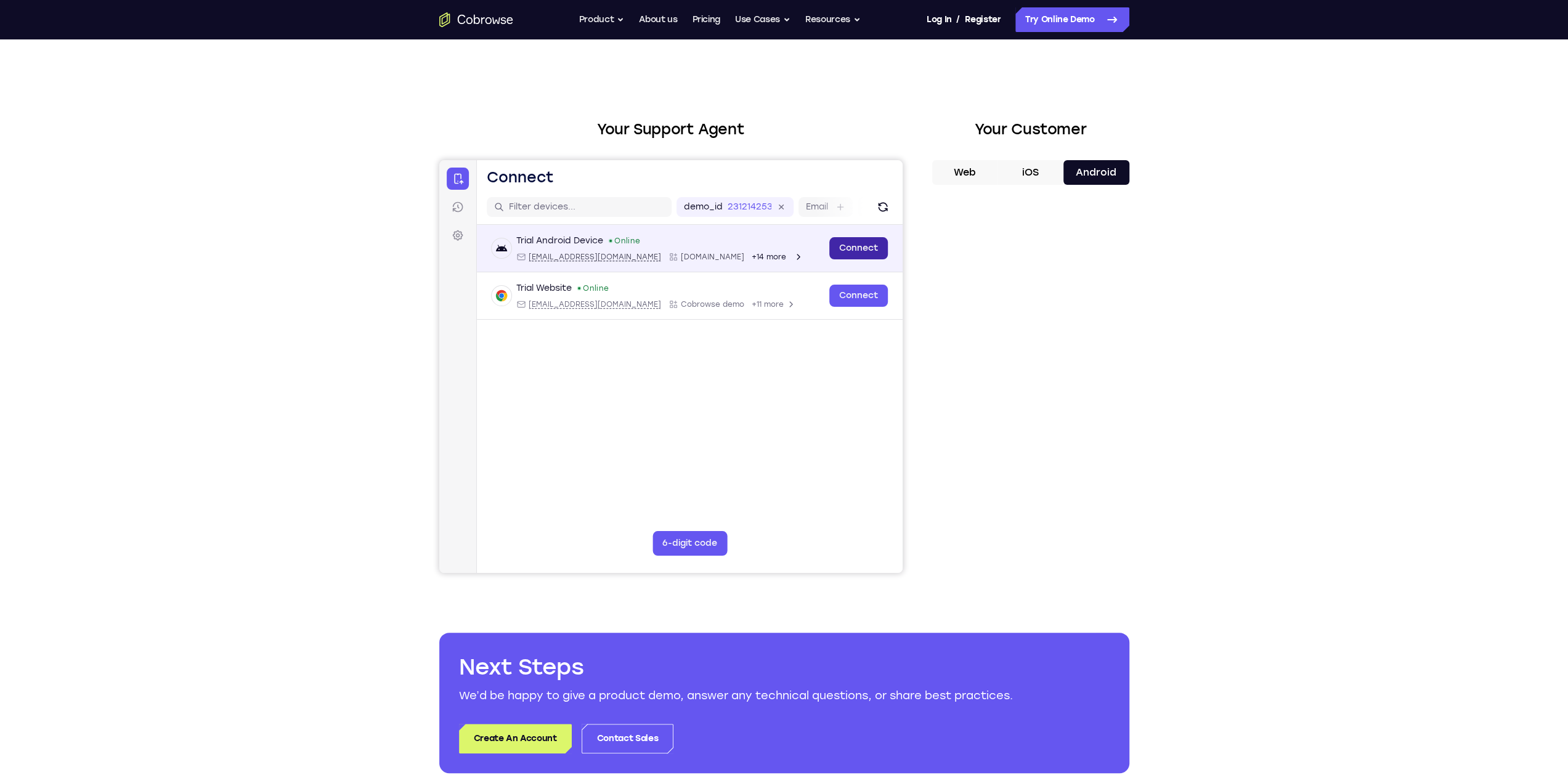
click at [858, 248] on link "Connect" at bounding box center [858, 248] width 58 height 22
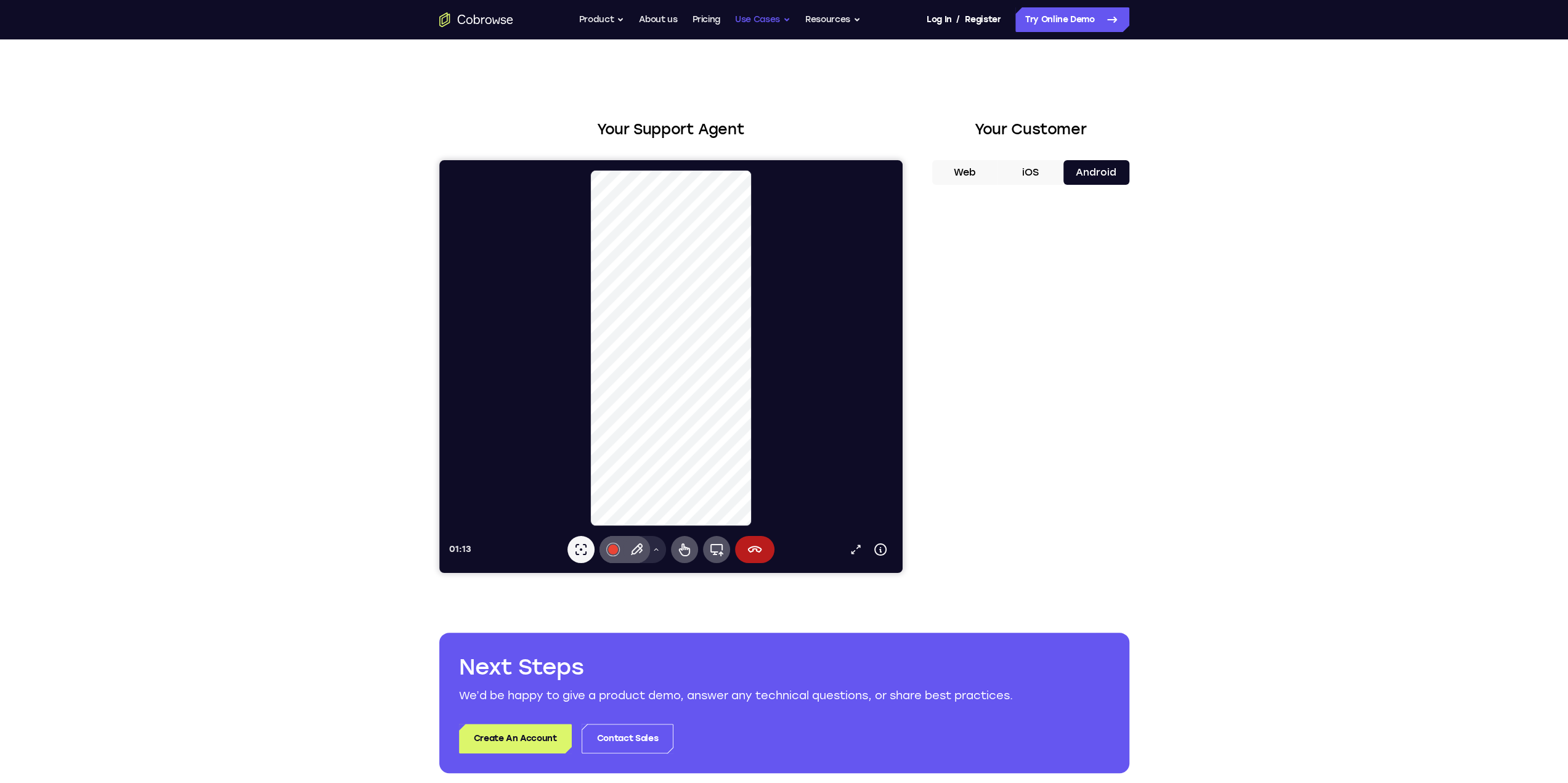
click at [768, 29] on button "Use Cases" at bounding box center [762, 20] width 55 height 25
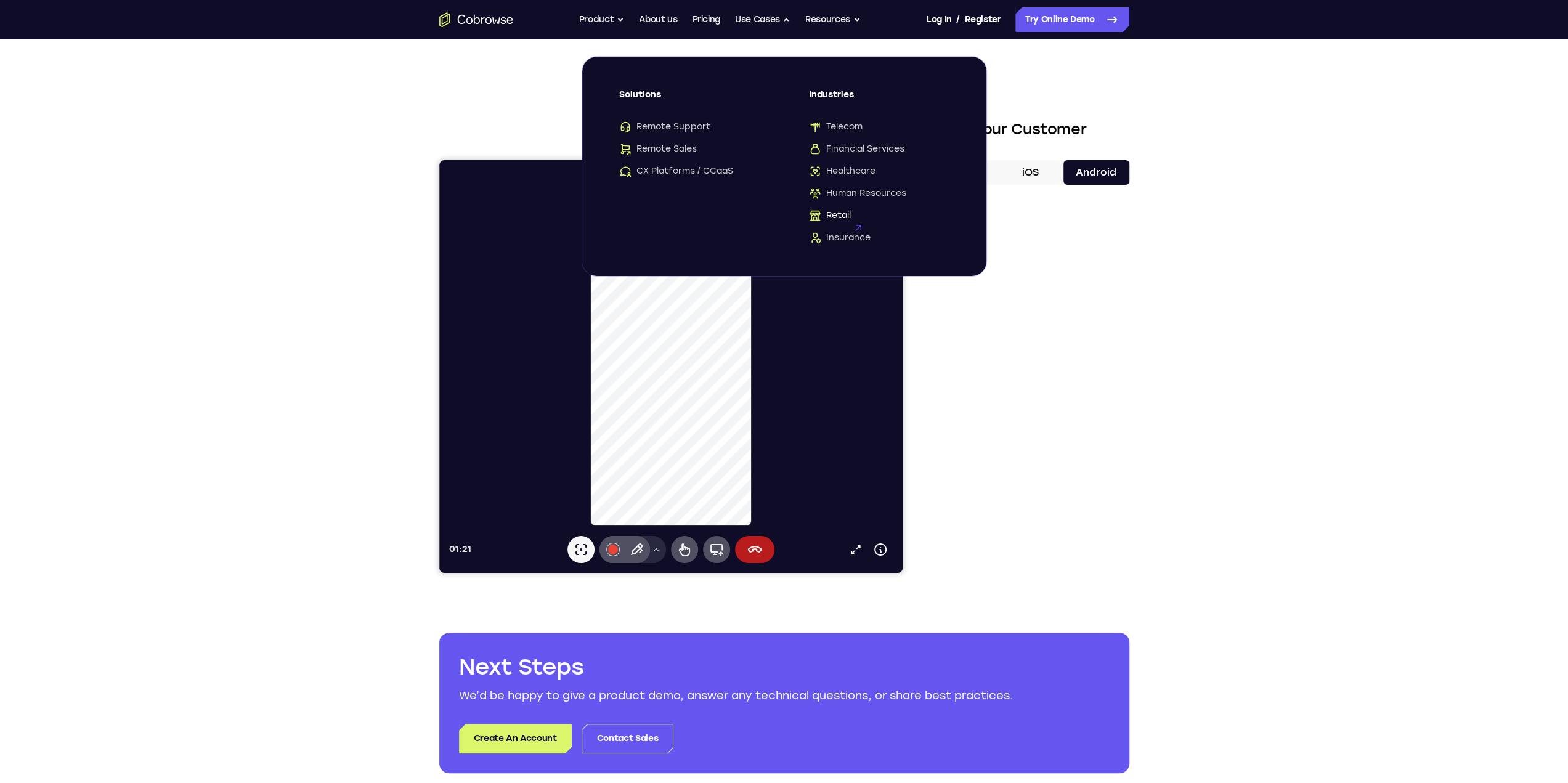
click at [835, 215] on span "Retail" at bounding box center [830, 216] width 42 height 12
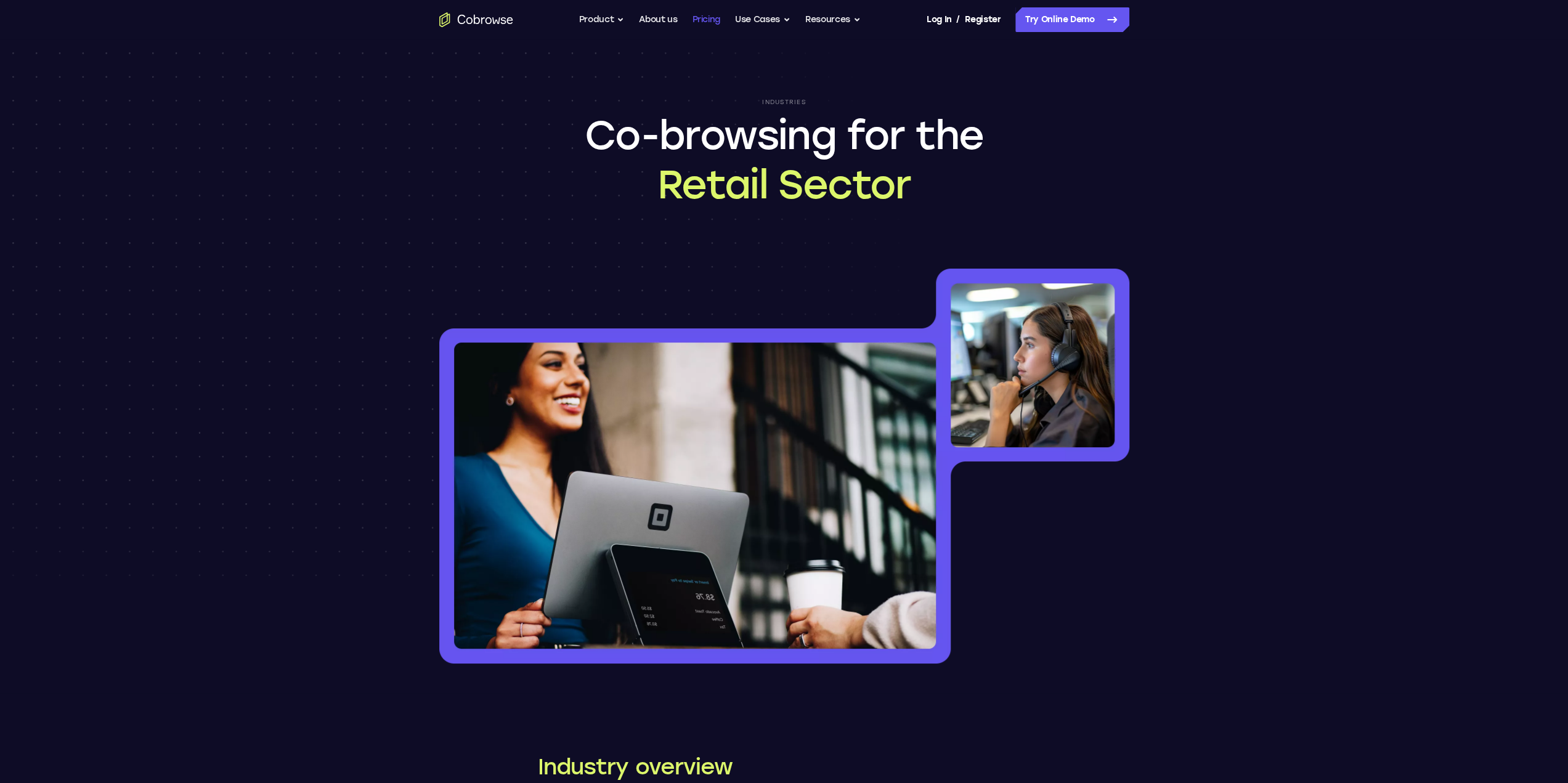
click at [708, 21] on link "Pricing" at bounding box center [706, 20] width 28 height 25
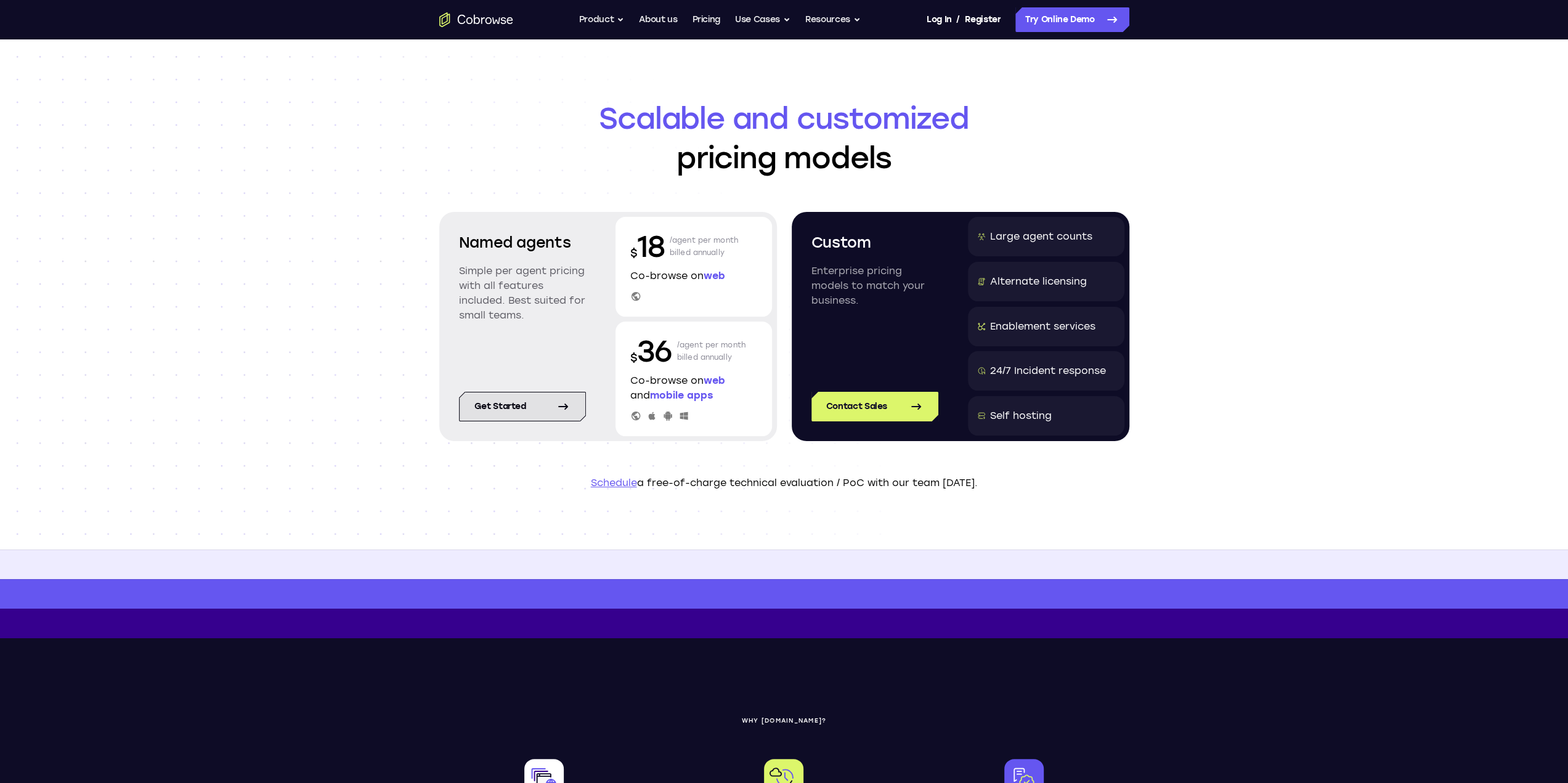
click at [556, 413] on icon at bounding box center [563, 407] width 15 height 15
click at [1069, 21] on link "Try Online Demo" at bounding box center [1072, 20] width 114 height 25
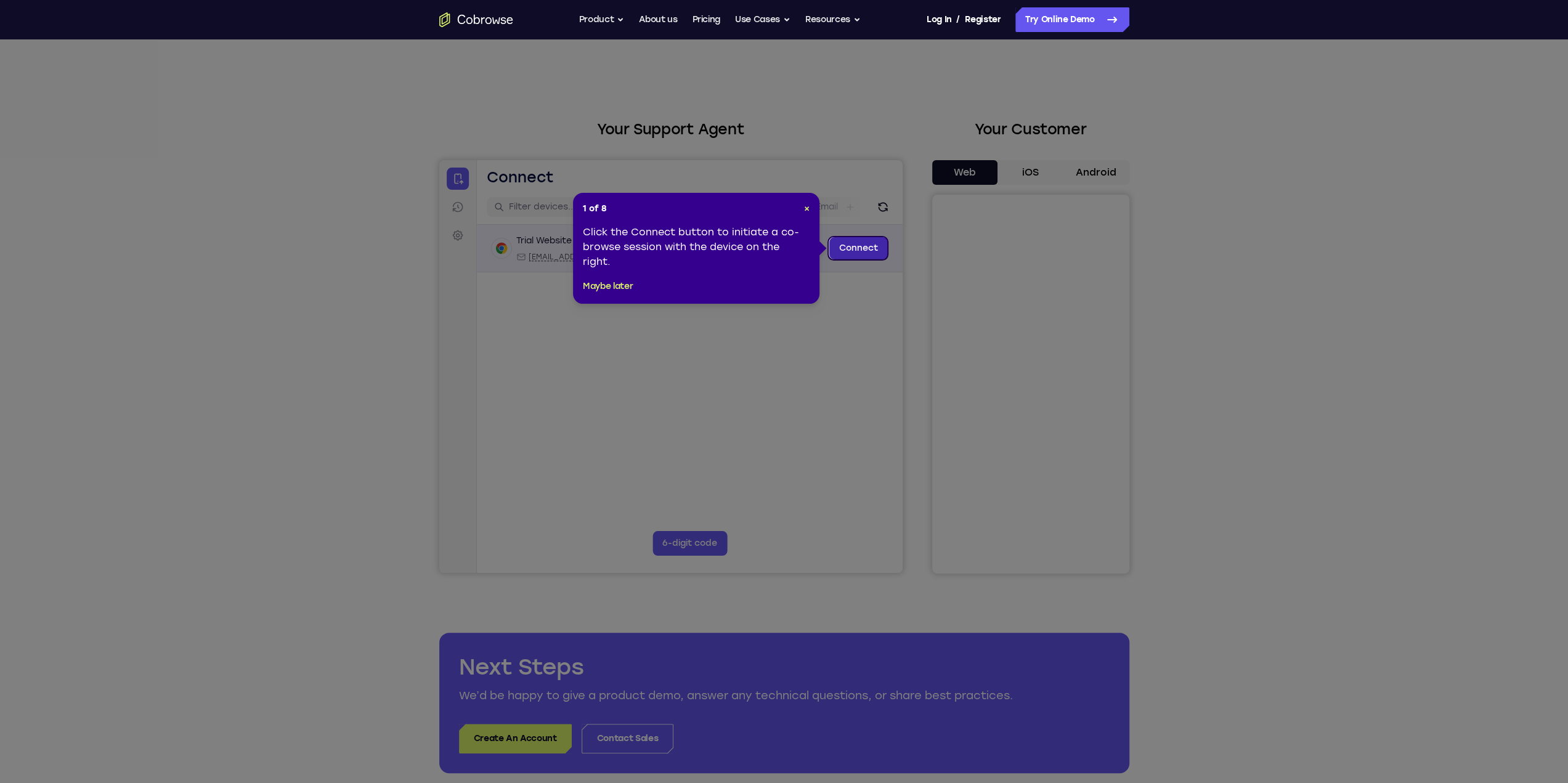
click at [854, 253] on link "Connect" at bounding box center [858, 248] width 58 height 22
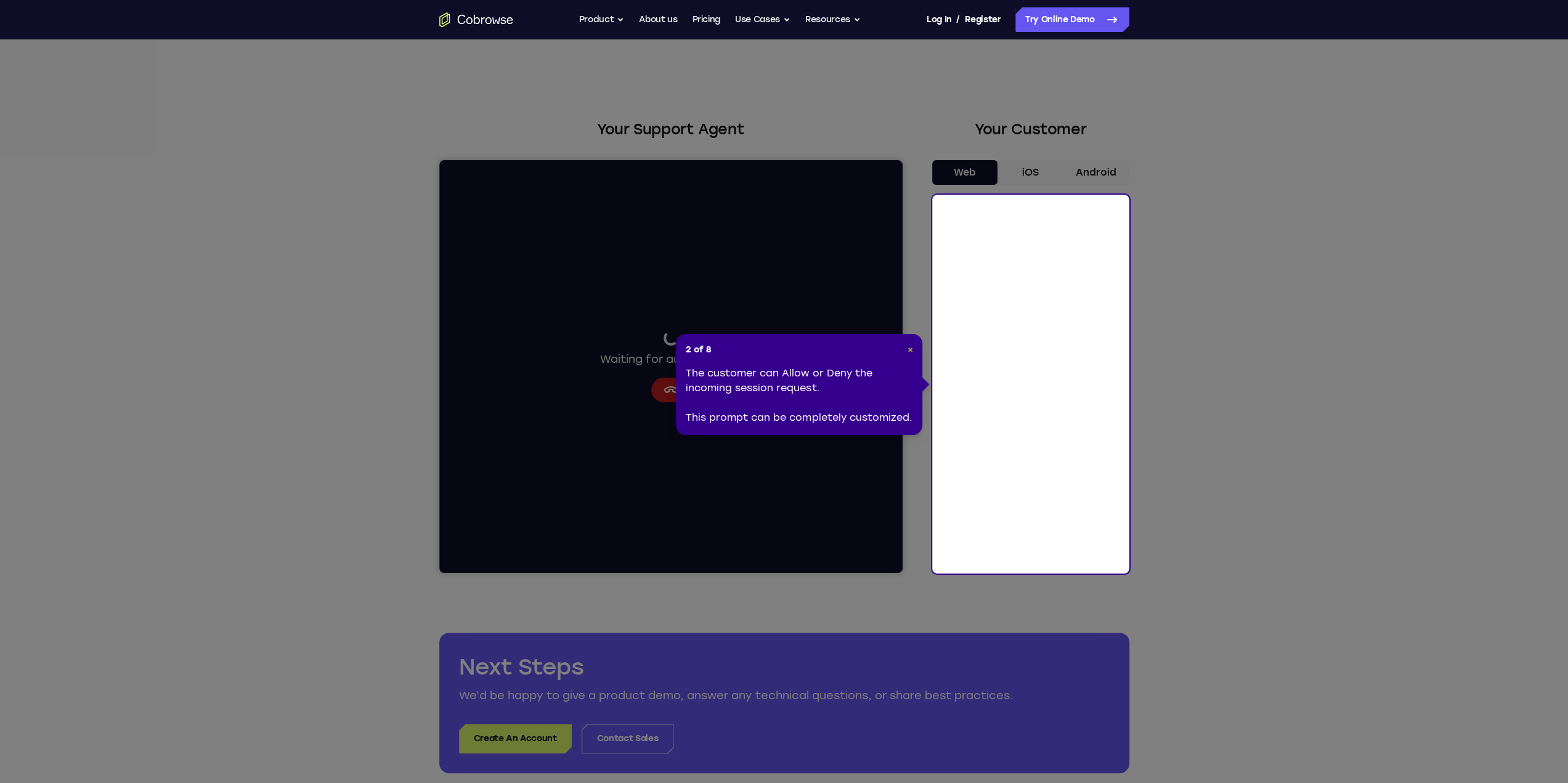
click at [912, 347] on span "×" at bounding box center [910, 349] width 5 height 10
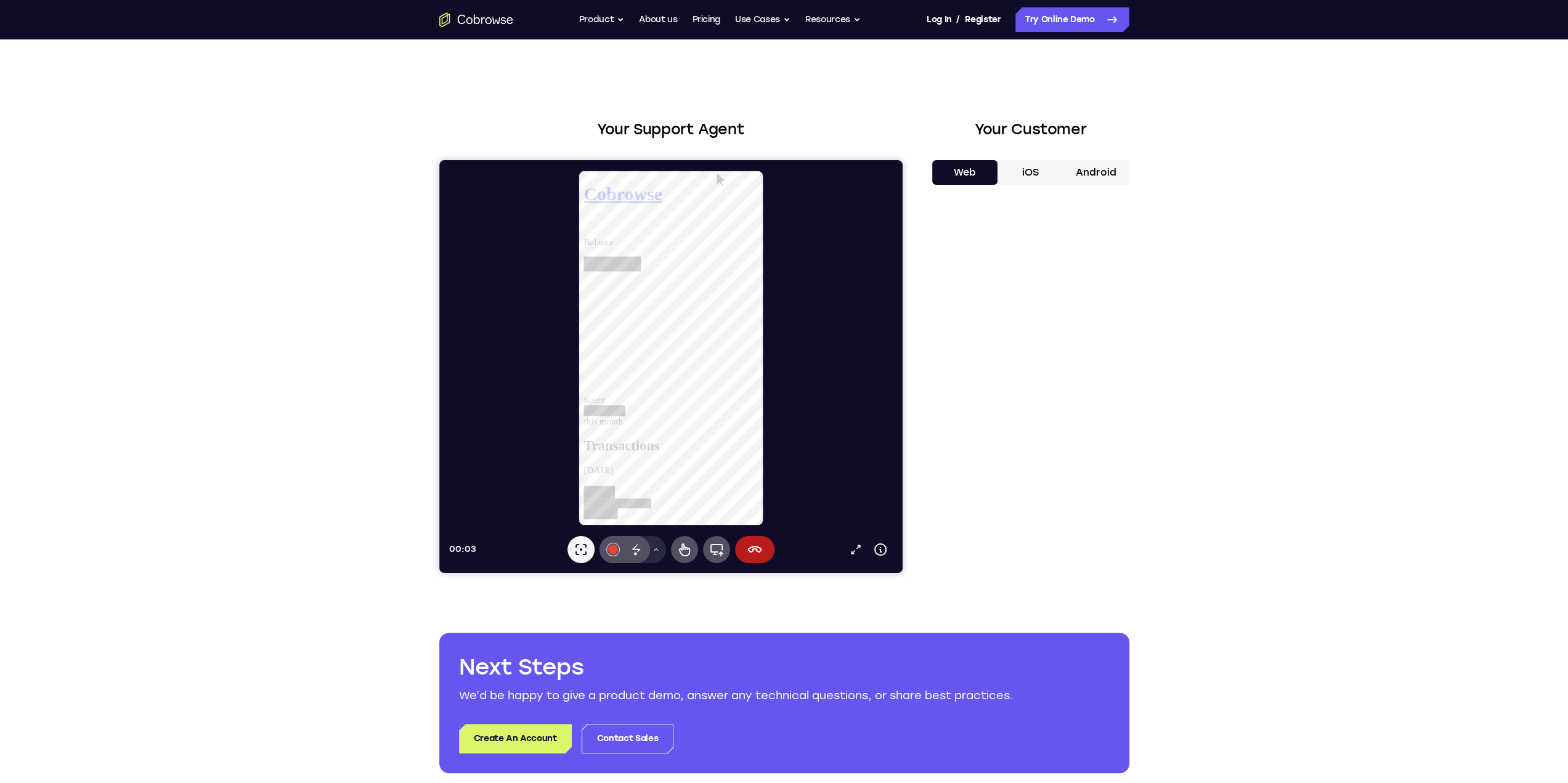
click at [1032, 162] on button "iOS" at bounding box center [1030, 173] width 66 height 25
